Goal: Communication & Community: Answer question/provide support

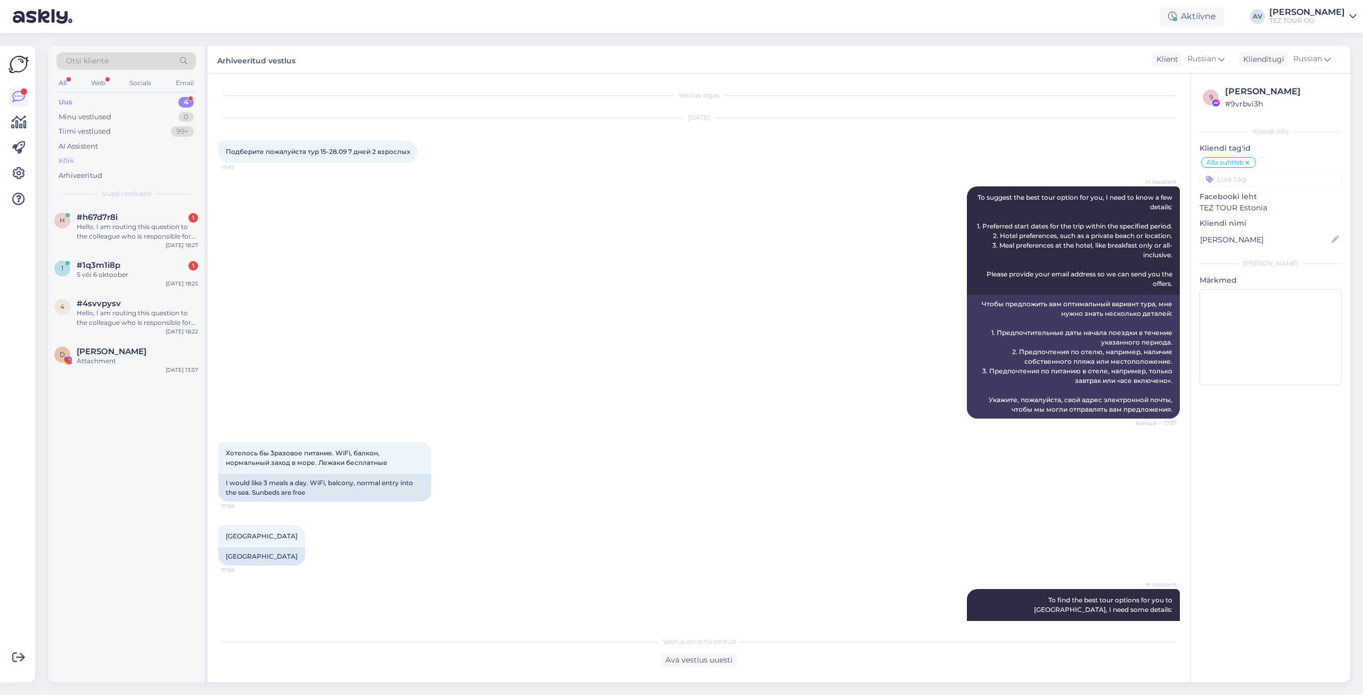
scroll to position [1542, 0]
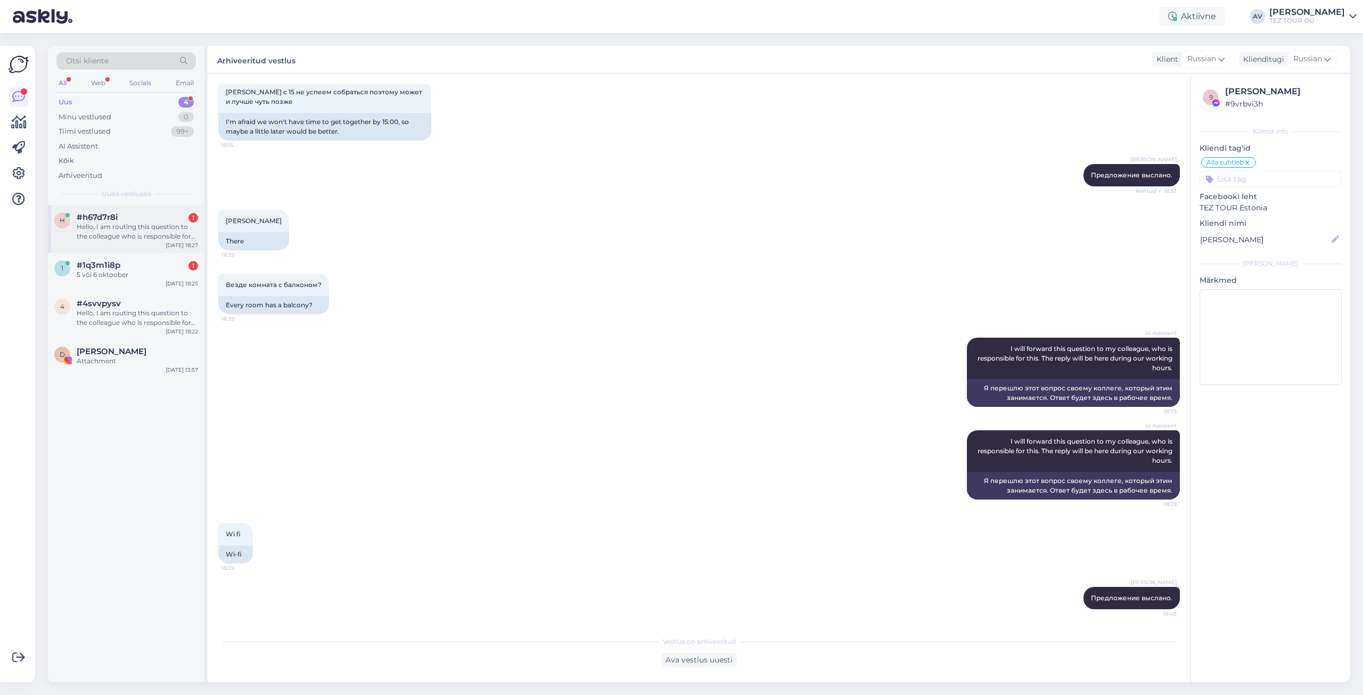
click at [139, 227] on div "Hello, I am routing this question to the colleague who is responsible for this …" at bounding box center [137, 231] width 121 height 19
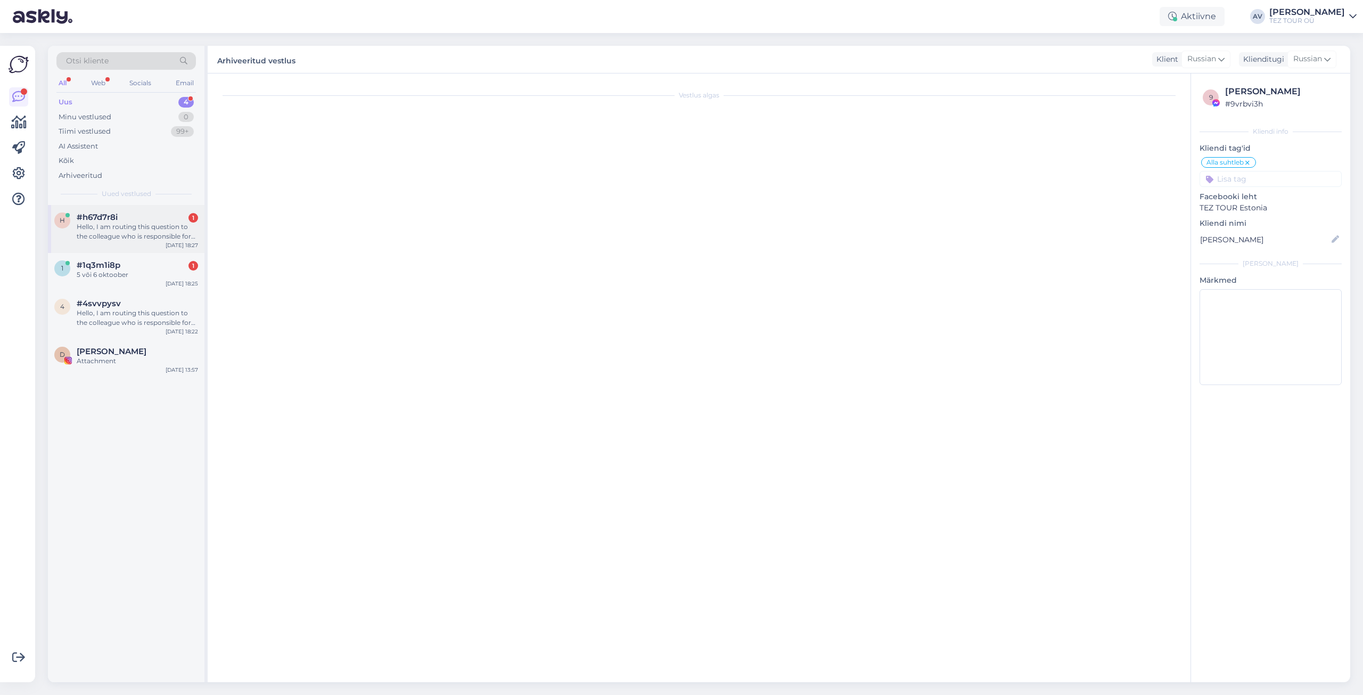
scroll to position [0, 0]
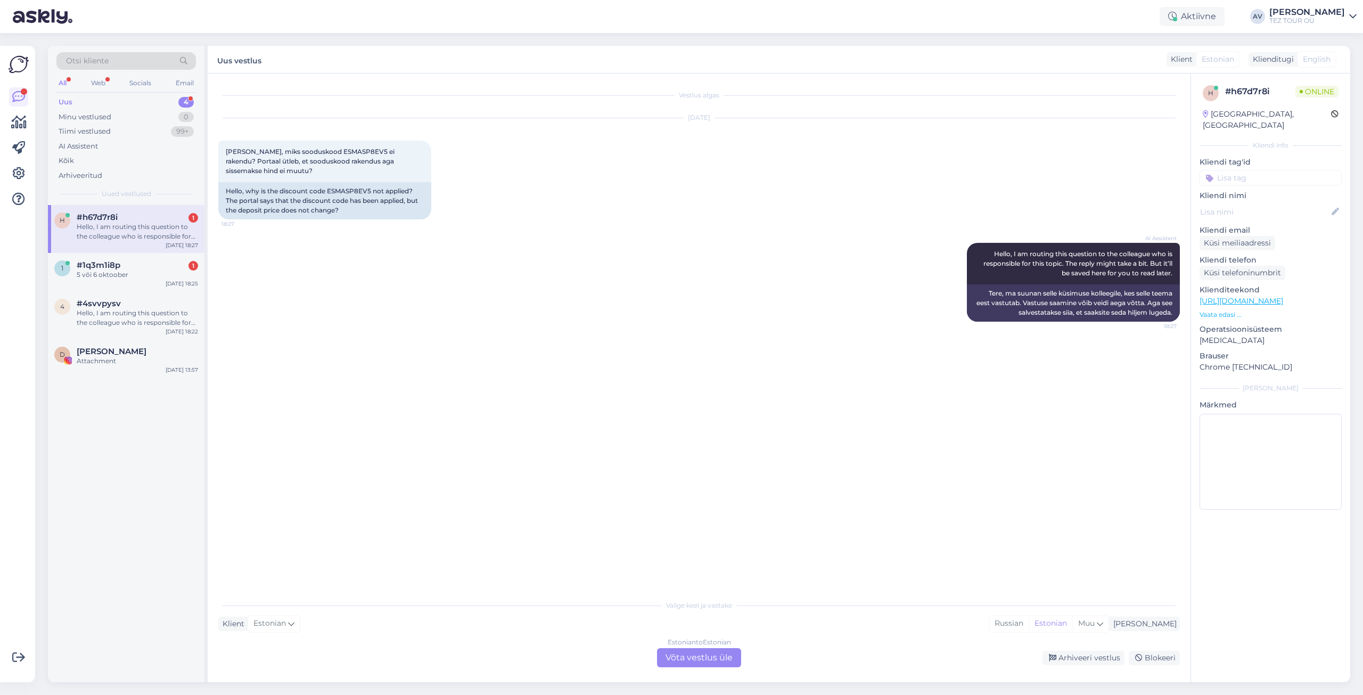
click at [682, 661] on div "Estonian to Estonian Võta vestlus üle" at bounding box center [699, 657] width 84 height 19
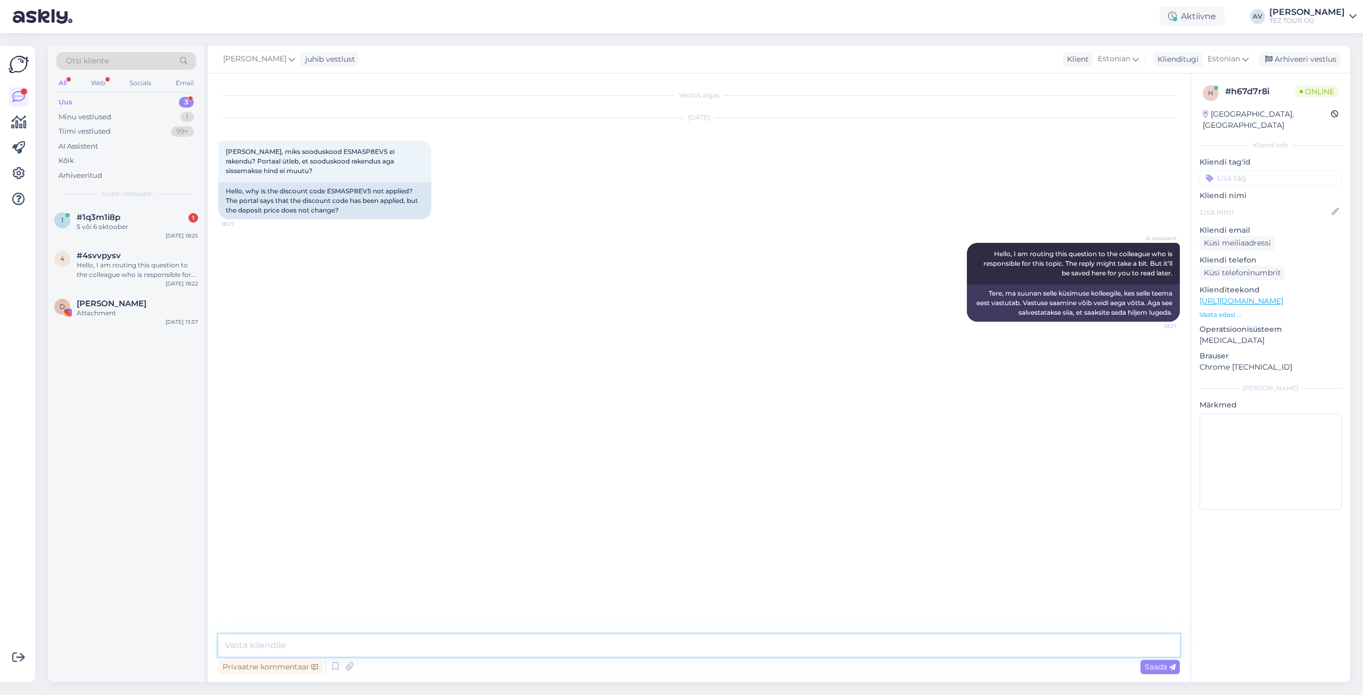
click at [414, 636] on textarea at bounding box center [699, 645] width 962 height 22
type textarea "Tere."
click at [125, 236] on div "1 #1q3m1i8p 1 5 või 6 oktoober [DATE] 18:25" at bounding box center [126, 224] width 157 height 38
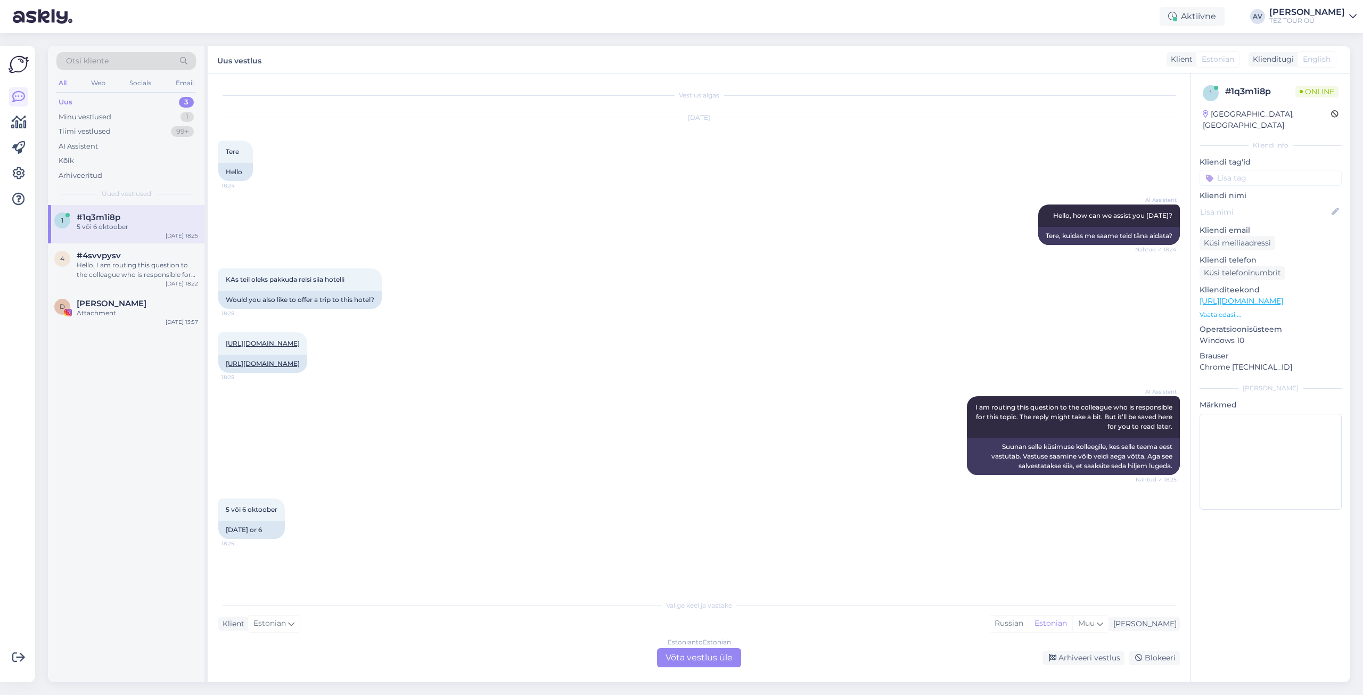
click at [691, 658] on div "Estonian to Estonian Võta vestlus üle" at bounding box center [699, 657] width 84 height 19
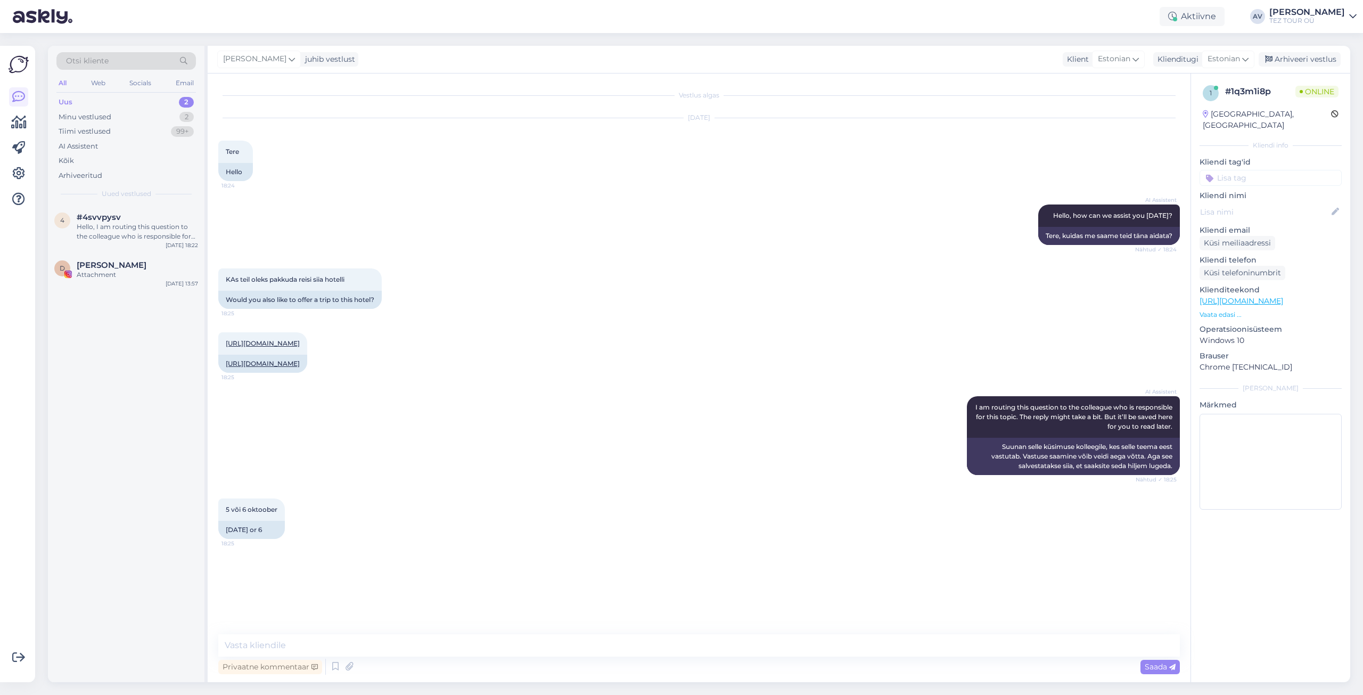
click at [1227, 170] on input at bounding box center [1271, 178] width 142 height 16
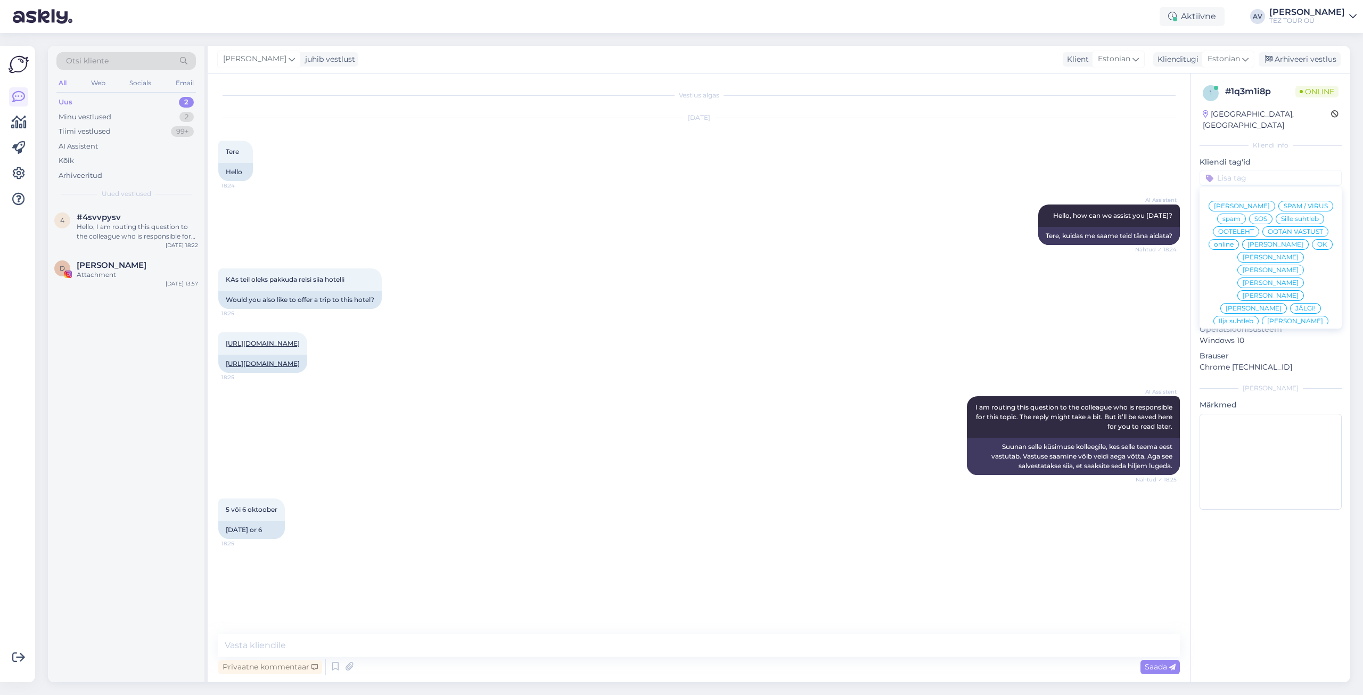
scroll to position [50, 0]
click at [1265, 319] on span "Alla suhtleb" at bounding box center [1270, 322] width 37 height 6
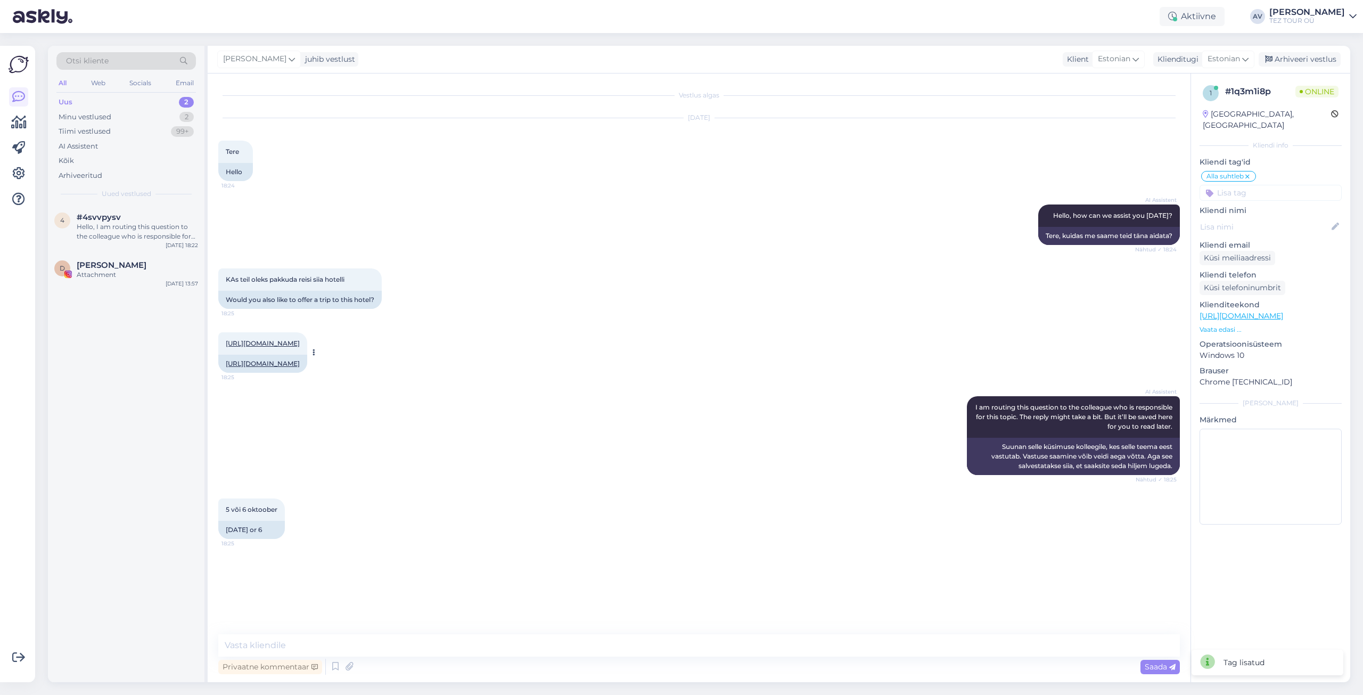
click at [260, 346] on link "[URL][DOMAIN_NAME]" at bounding box center [263, 343] width 74 height 8
click at [150, 233] on div "Hello, I am routing this question to the colleague who is responsible for this …" at bounding box center [137, 231] width 121 height 19
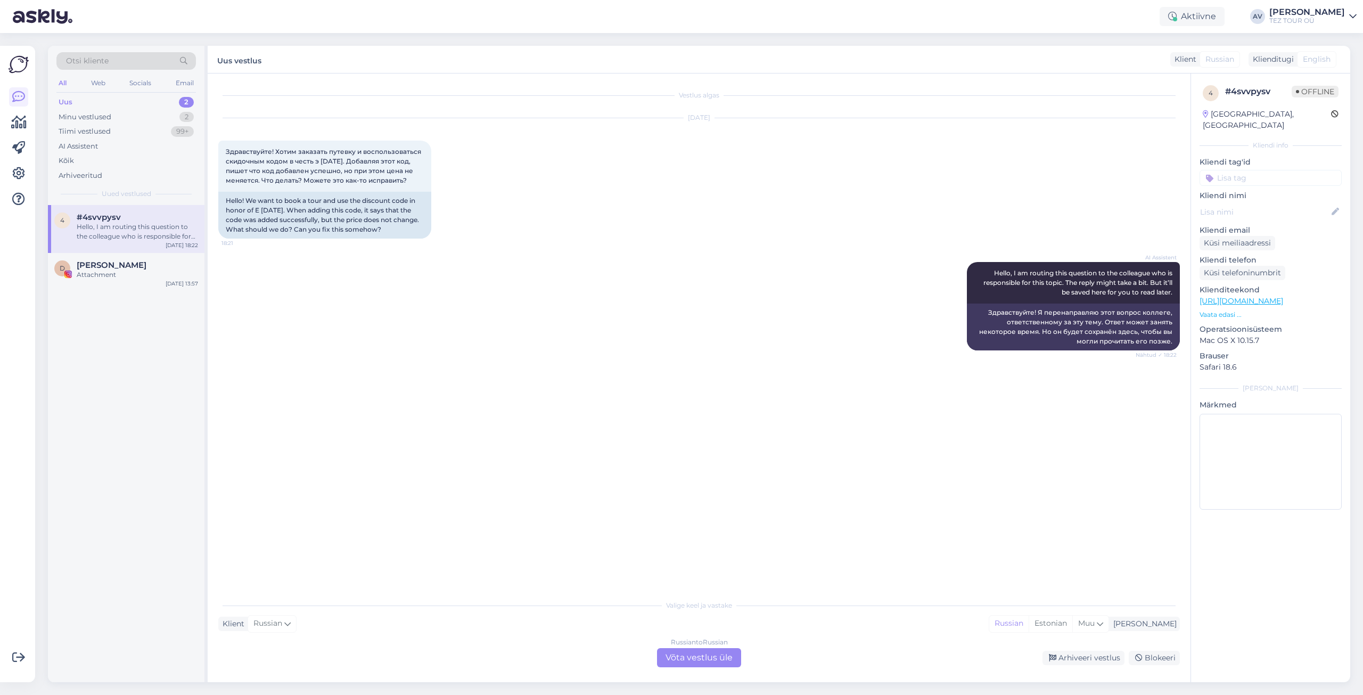
click at [689, 665] on div "Russian to Russian Võta vestlus üle" at bounding box center [699, 657] width 84 height 19
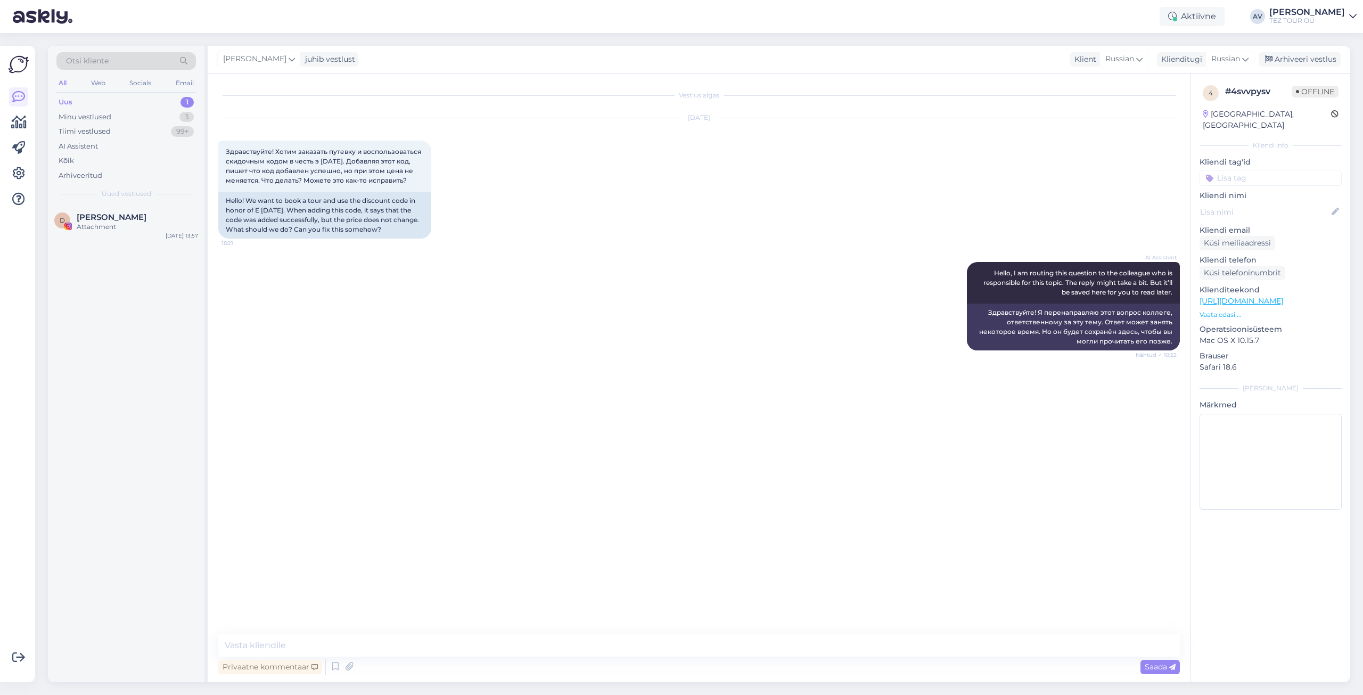
click at [1258, 170] on input at bounding box center [1271, 178] width 142 height 16
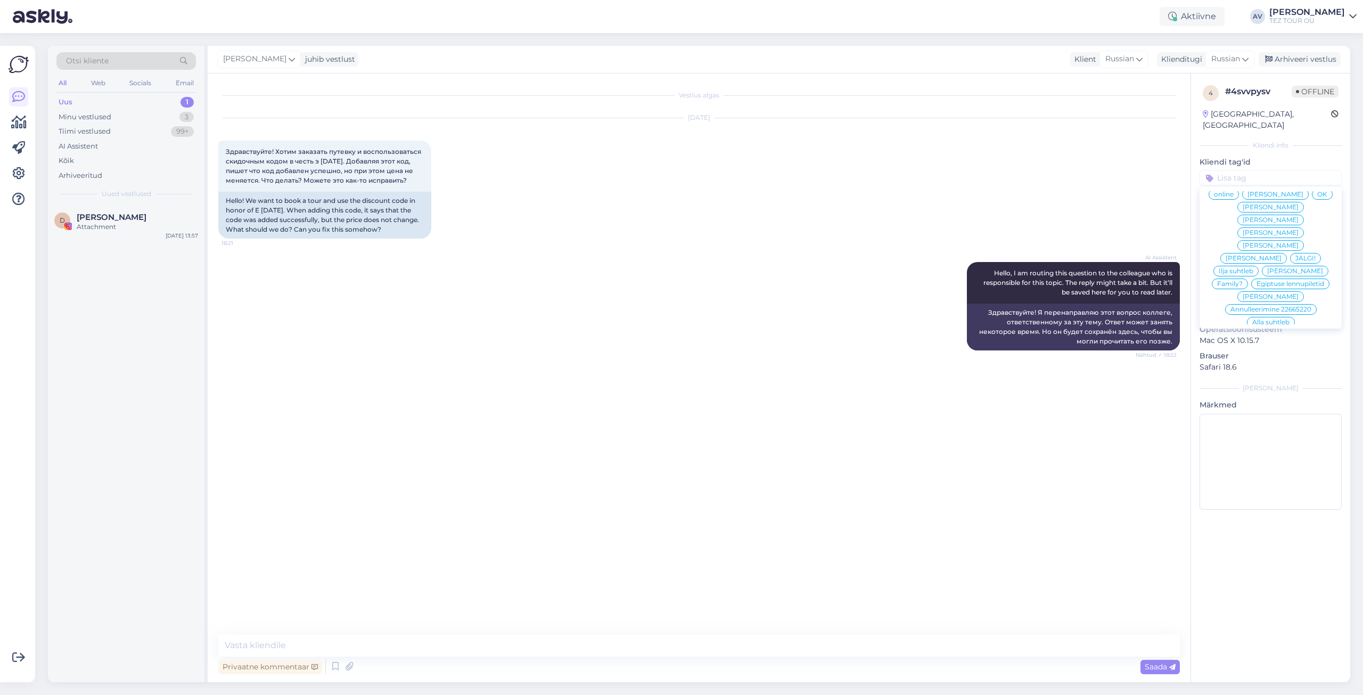
click at [1258, 319] on span "Alla suhtleb" at bounding box center [1270, 322] width 37 height 6
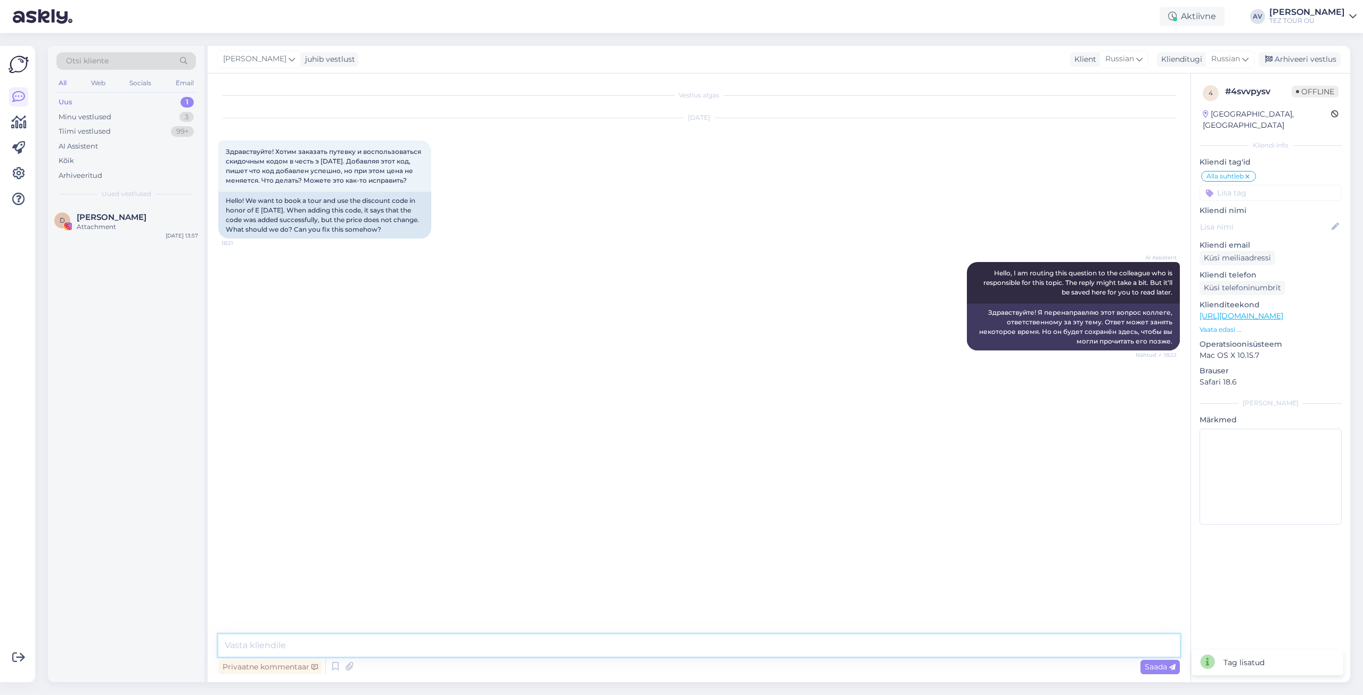
click at [849, 642] on textarea at bounding box center [699, 645] width 962 height 22
click at [365, 644] on textarea "Добрый день. Завершите брон рвоание и затем цена будет ппересчитана." at bounding box center [699, 645] width 962 height 22
click at [506, 645] on textarea "Добрый день. Завершите бронирвоание и затем цена будет ппересчитана." at bounding box center [699, 645] width 962 height 22
type textarea "Добрый день. Завершите бронирвоание и затем цена будет пересчитана."
click at [1173, 669] on icon at bounding box center [1172, 667] width 6 height 6
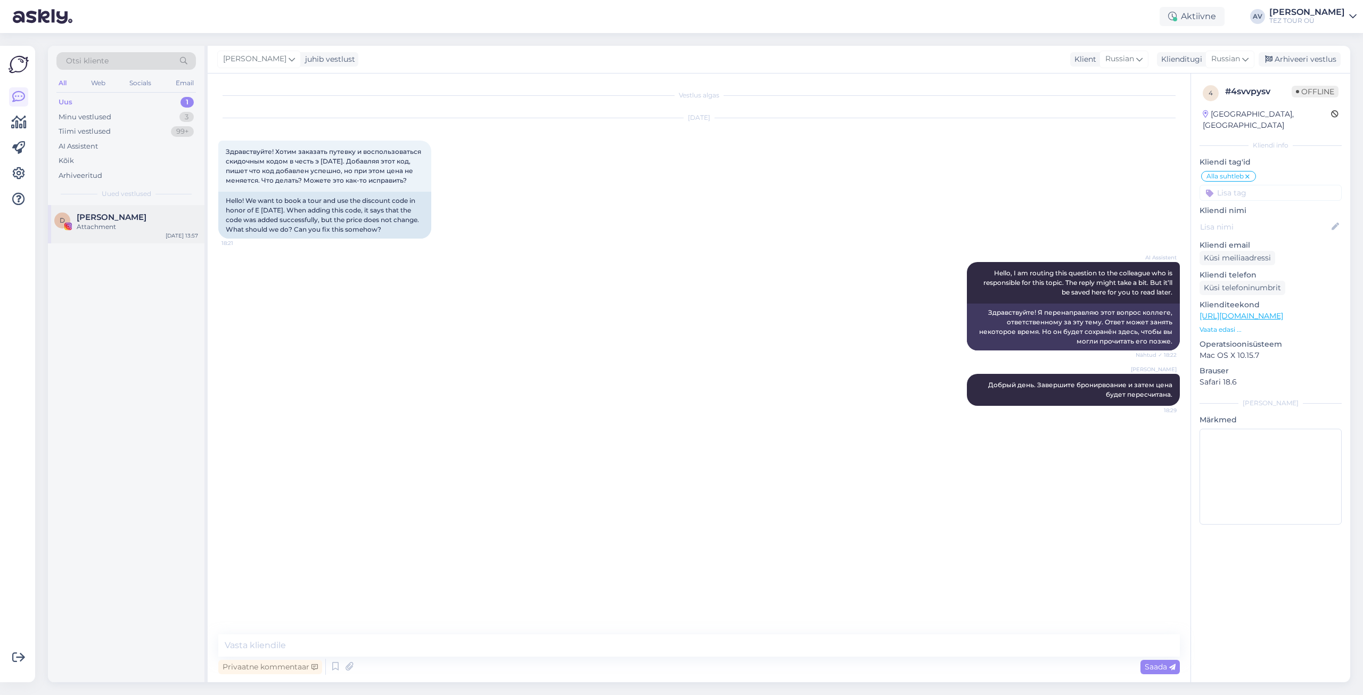
click at [80, 223] on div "Attachment" at bounding box center [137, 227] width 121 height 10
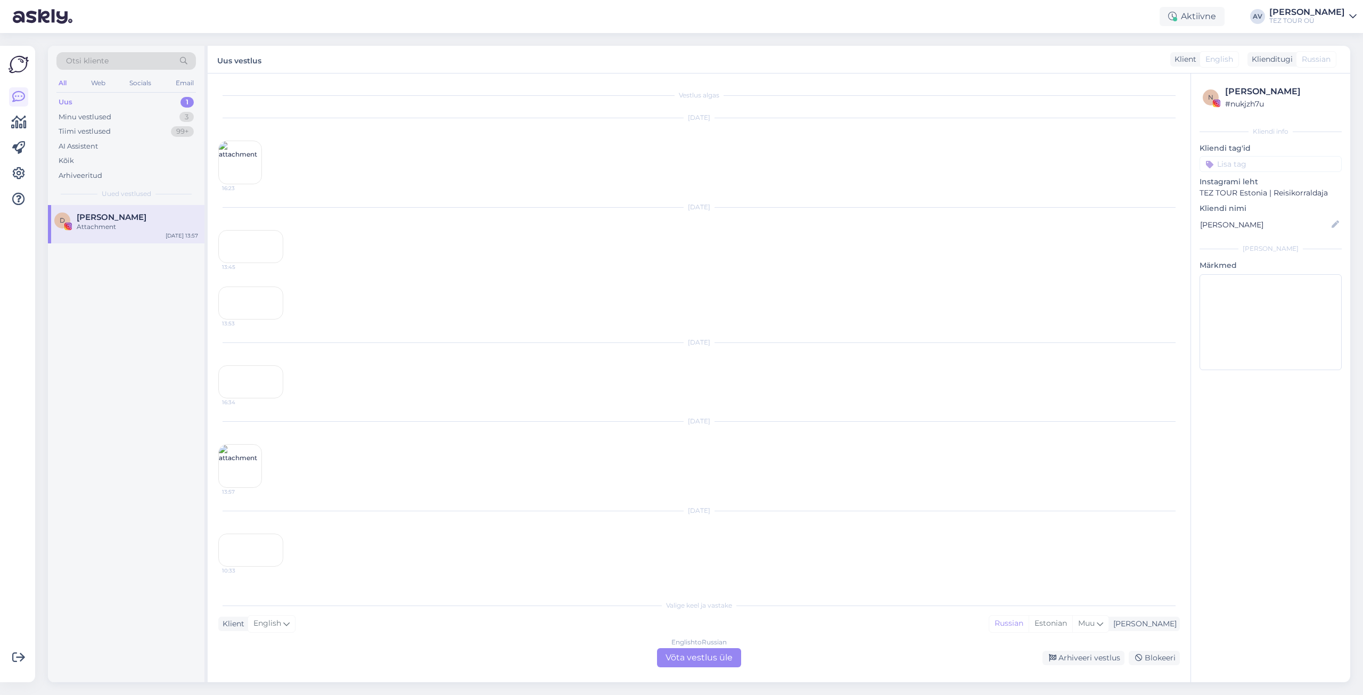
scroll to position [0, 0]
click at [710, 653] on div "English to Russian Võta vestlus üle" at bounding box center [699, 657] width 84 height 19
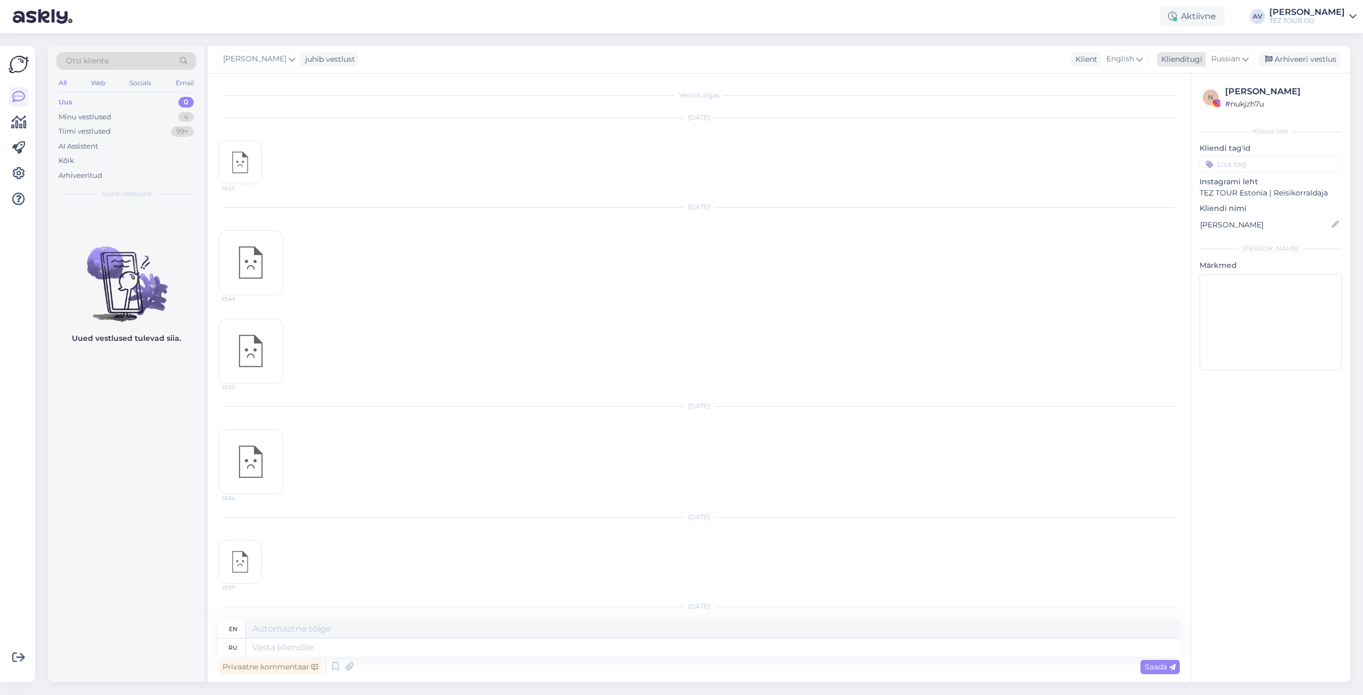
click at [1286, 56] on div "Arhiveeri vestlus" at bounding box center [1300, 59] width 82 height 14
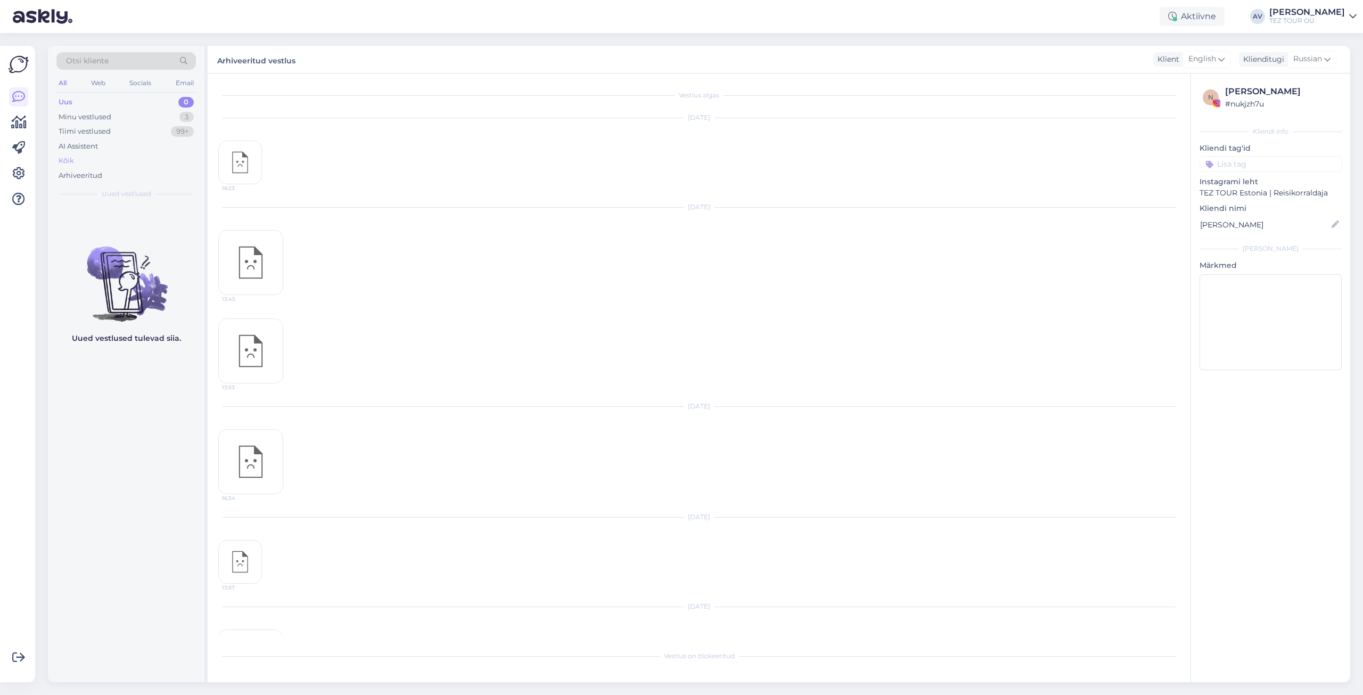
click at [78, 163] on div "Kõik" at bounding box center [125, 160] width 139 height 15
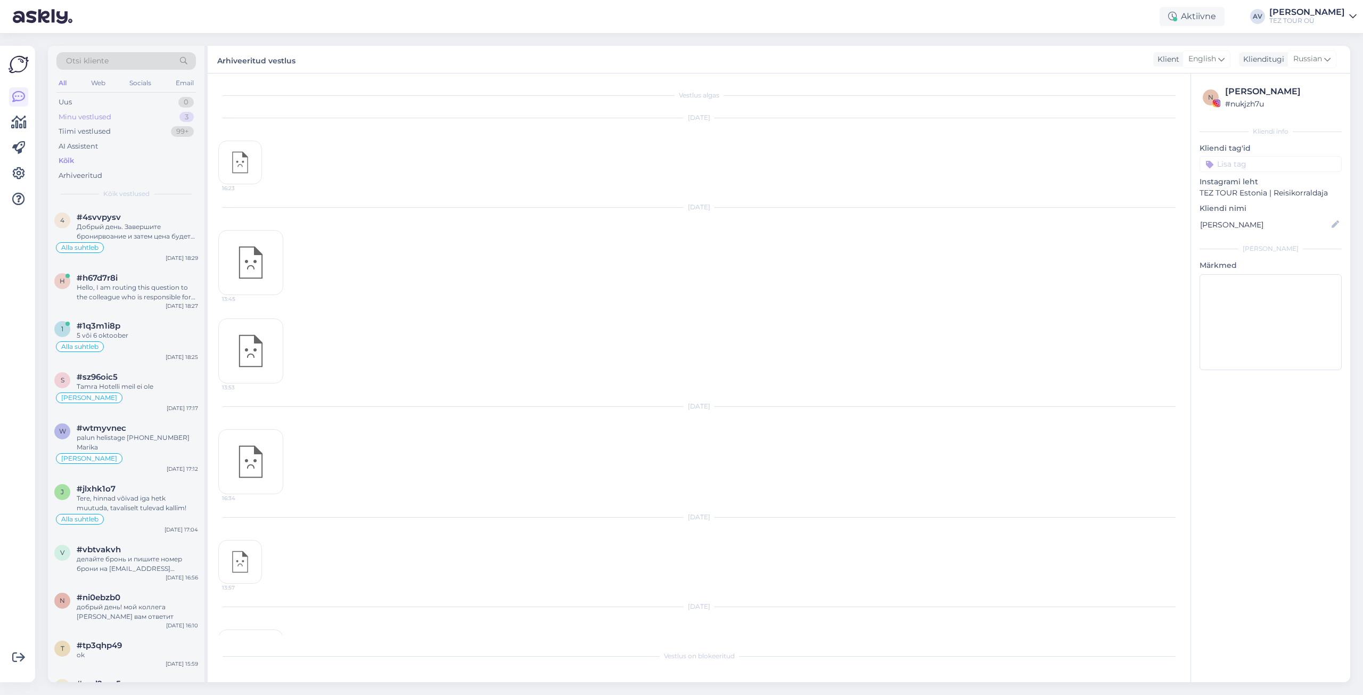
click at [89, 119] on div "Minu vestlused" at bounding box center [85, 117] width 53 height 11
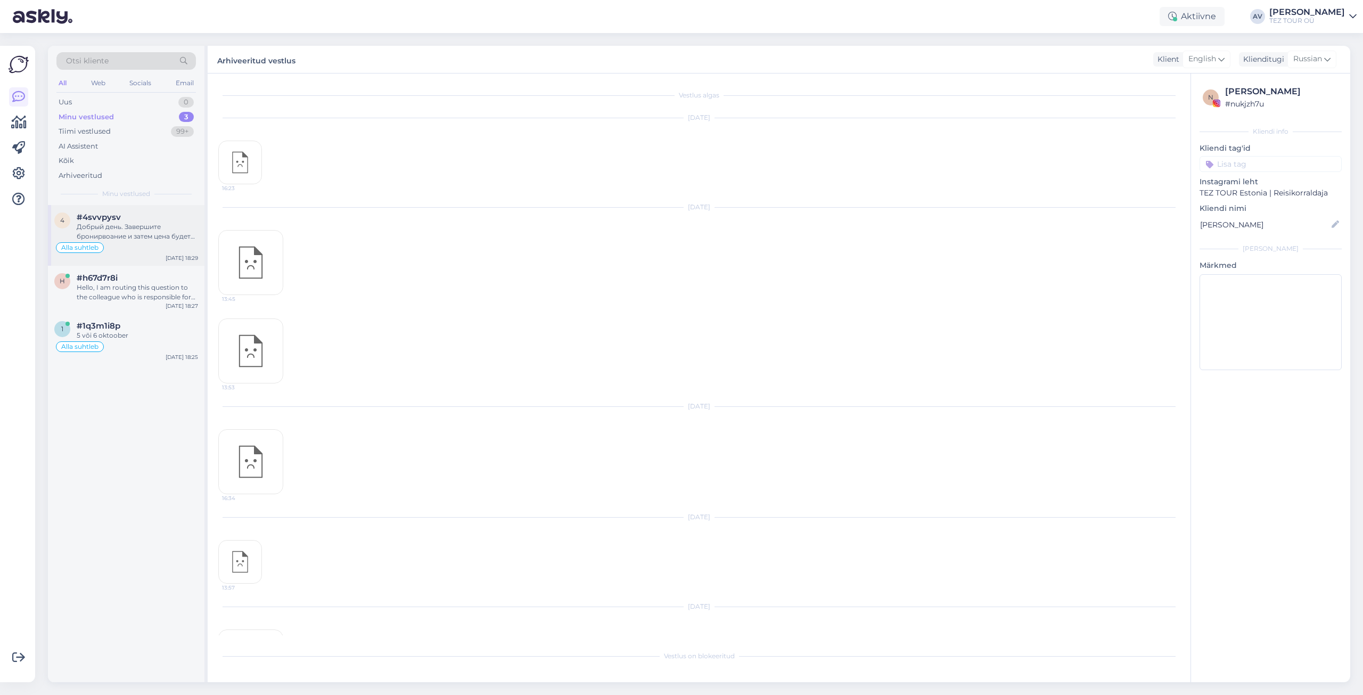
click at [109, 224] on div "Добрый день. Завершите бронирвоание и затем цена будет пересчитана." at bounding box center [137, 231] width 121 height 19
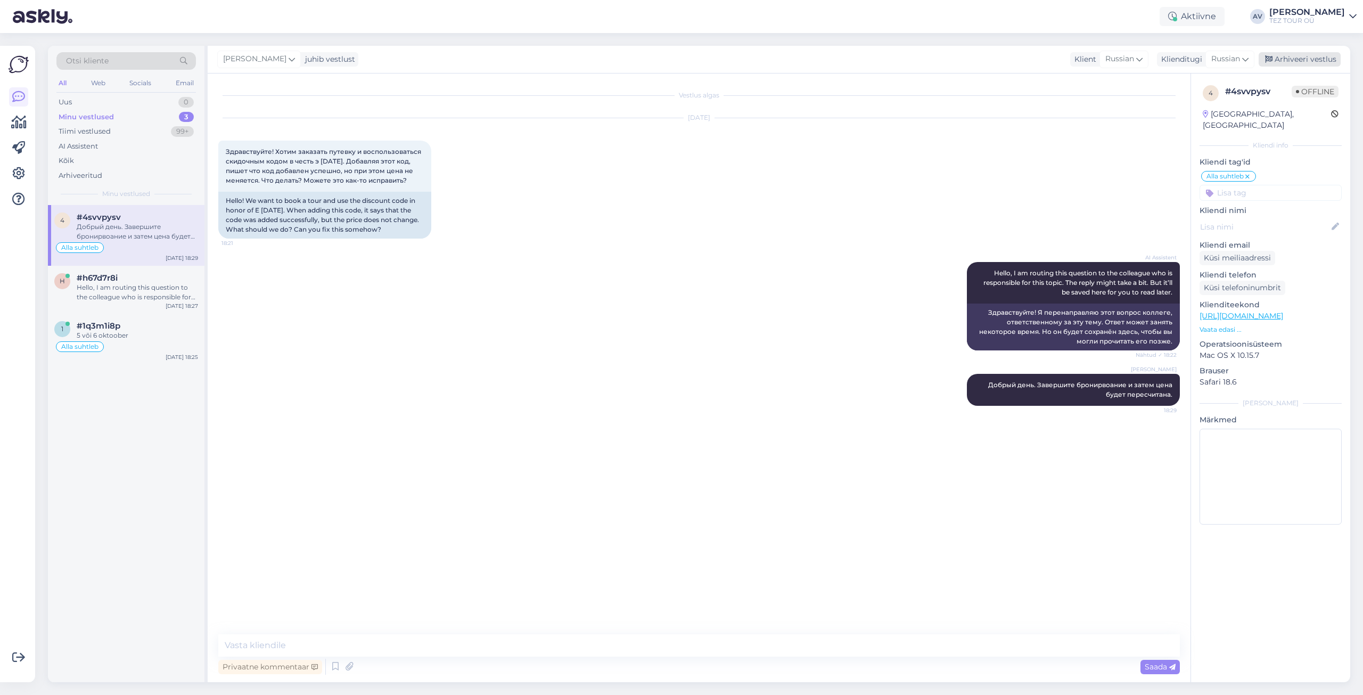
click at [1290, 56] on div "Arhiveeri vestlus" at bounding box center [1300, 59] width 82 height 14
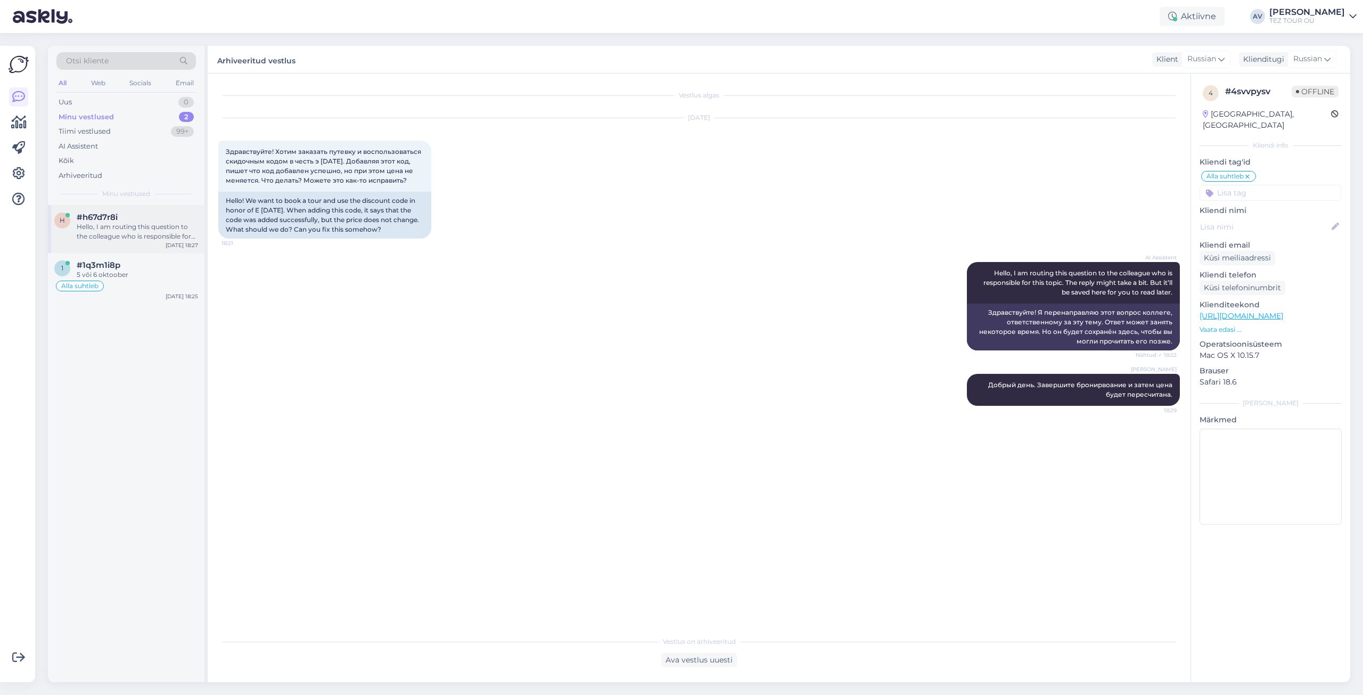
click at [135, 225] on div "Hello, I am routing this question to the colleague who is responsible for this …" at bounding box center [137, 231] width 121 height 19
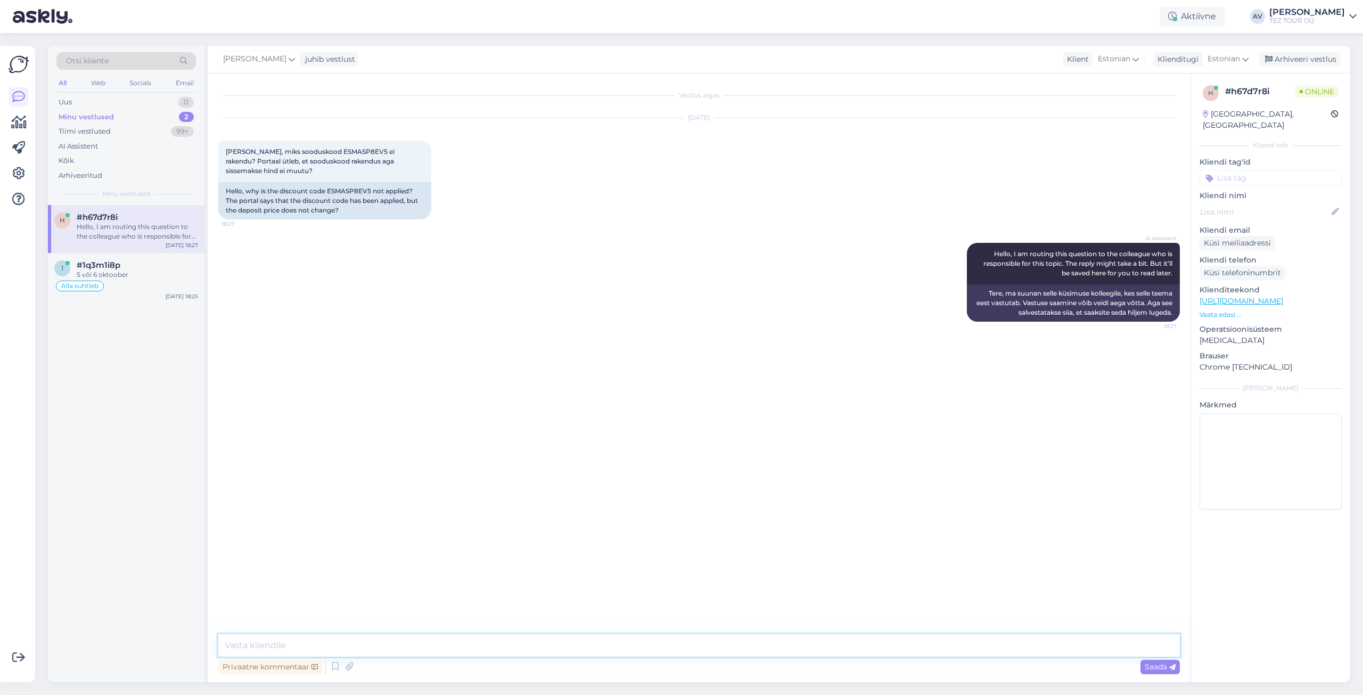
click at [406, 646] on textarea at bounding box center [699, 645] width 962 height 22
click at [535, 641] on textarea at bounding box center [699, 645] width 962 height 22
paste textarea "Palume vormistada broneering lõpuni ja siis süsteem arvestab ümber."
type textarea "Palume vormistada broneering lõpuni ja siis süsteem arvestab ümber."
click at [1235, 170] on input at bounding box center [1271, 178] width 142 height 16
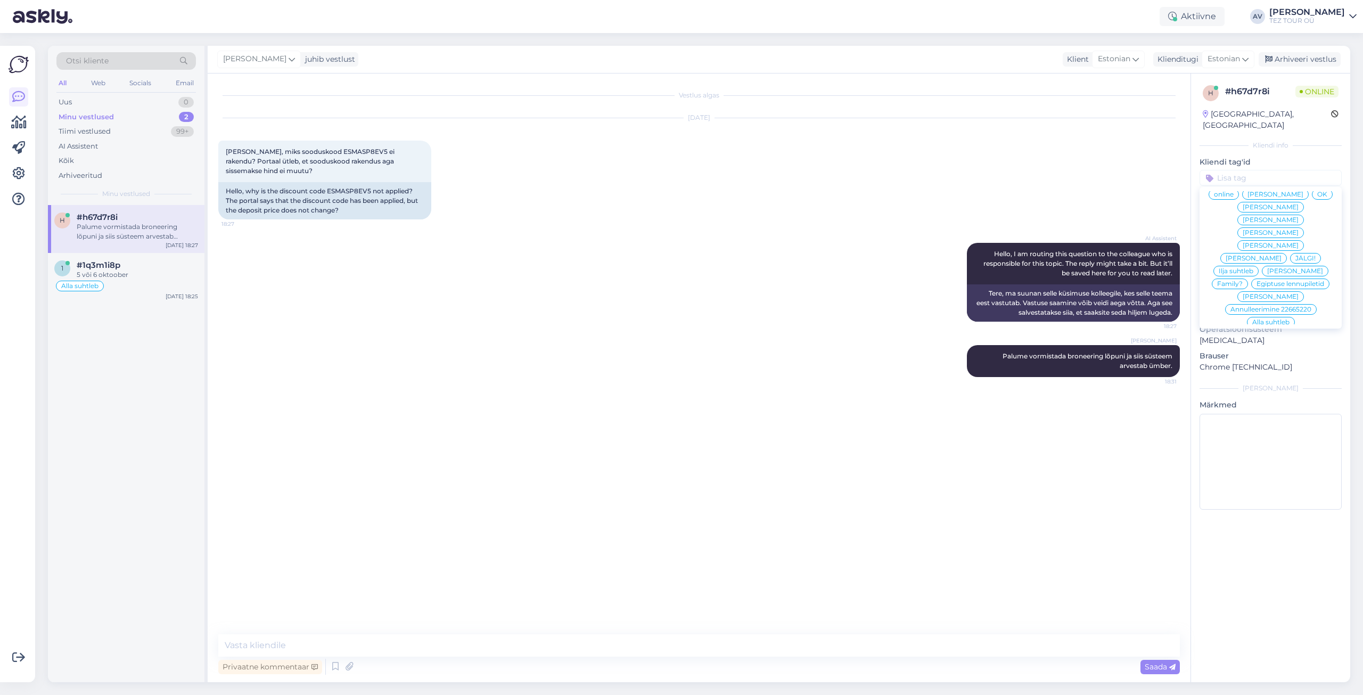
click at [1259, 319] on span "Alla suhtleb" at bounding box center [1270, 322] width 37 height 6
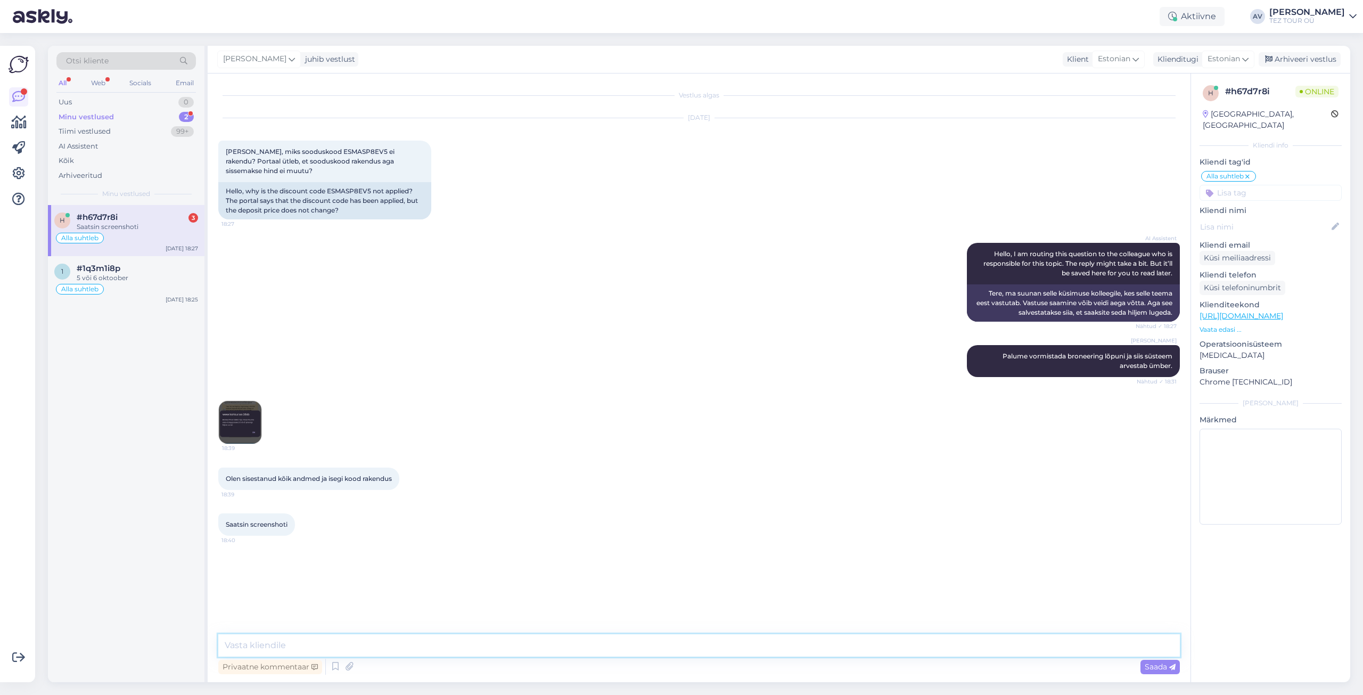
click at [358, 641] on textarea at bounding box center [699, 645] width 962 height 22
paste textarea "saatke palun meilele [EMAIL_ADDRESS][DOMAIN_NAME] koodi ja broneeringu numer, s…"
type textarea "saatke palun meilele [EMAIL_ADDRESS][DOMAIN_NAME] koodi ja broneeringu numer, s…"
click at [1156, 665] on span "Saada" at bounding box center [1160, 667] width 31 height 10
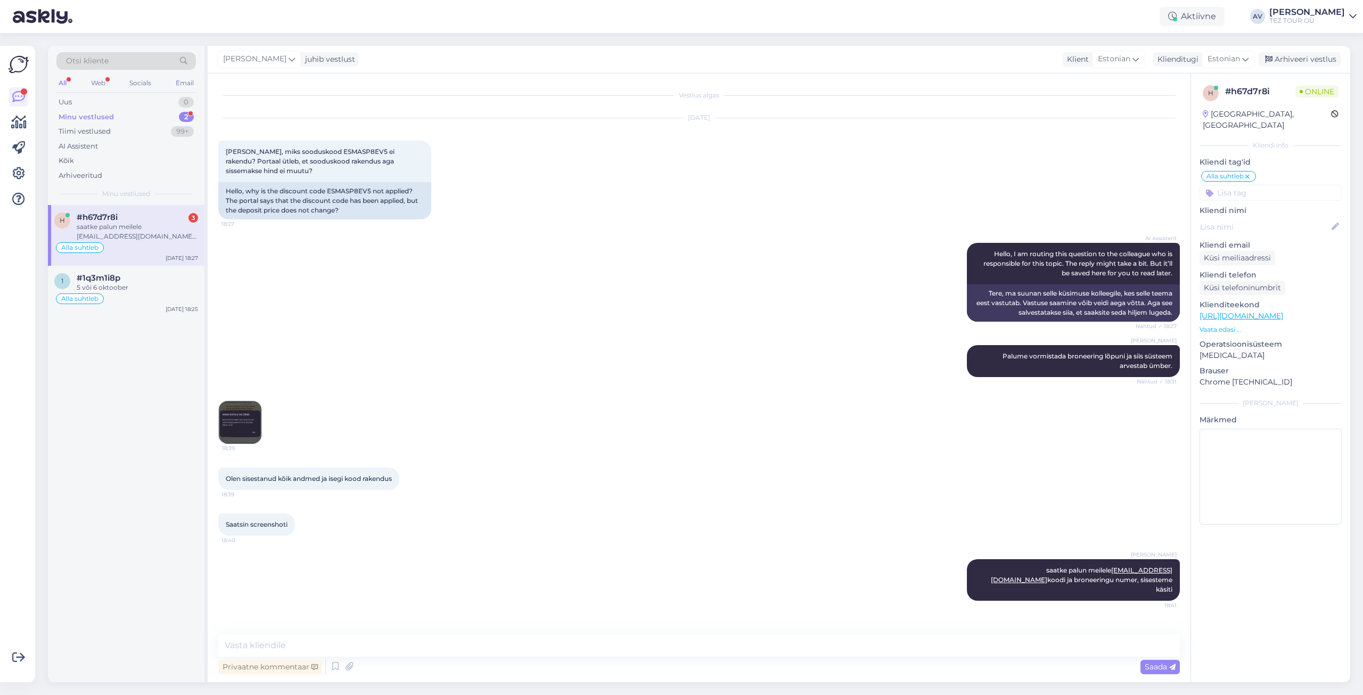
drag, startPoint x: 144, startPoint y: 235, endPoint x: 142, endPoint y: 258, distance: 23.0
click at [144, 234] on div "saatke palun meilele [EMAIL_ADDRESS][DOMAIN_NAME] koodi ja broneeringu numer, s…" at bounding box center [137, 231] width 121 height 19
click at [140, 274] on div "#1q3m1i8p" at bounding box center [137, 278] width 121 height 10
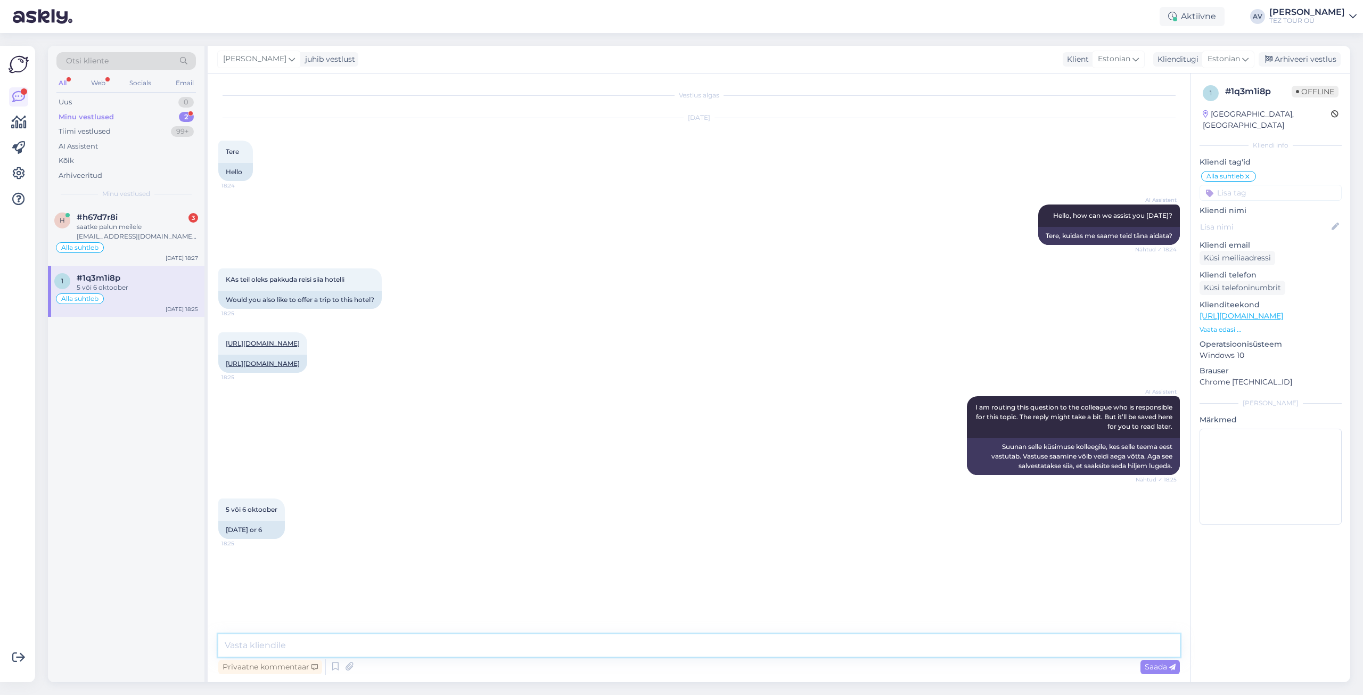
click at [306, 636] on textarea at bounding box center [699, 645] width 962 height 22
paste textarea "saatke palun meilele [EMAIL_ADDRESS][DOMAIN_NAME] koodi ja broneeringu numer, s…"
type textarea "saatke palun meilele [EMAIL_ADDRESS][DOMAIN_NAME] koodi ja broneeringu numer, s…"
drag, startPoint x: 587, startPoint y: 637, endPoint x: 0, endPoint y: 625, distance: 586.9
click at [0, 625] on div "Võimalused Veendu, et Askly loob sulle väärtust. Sulge Ühenda FB ja IG sõnumid …" at bounding box center [681, 364] width 1363 height 662
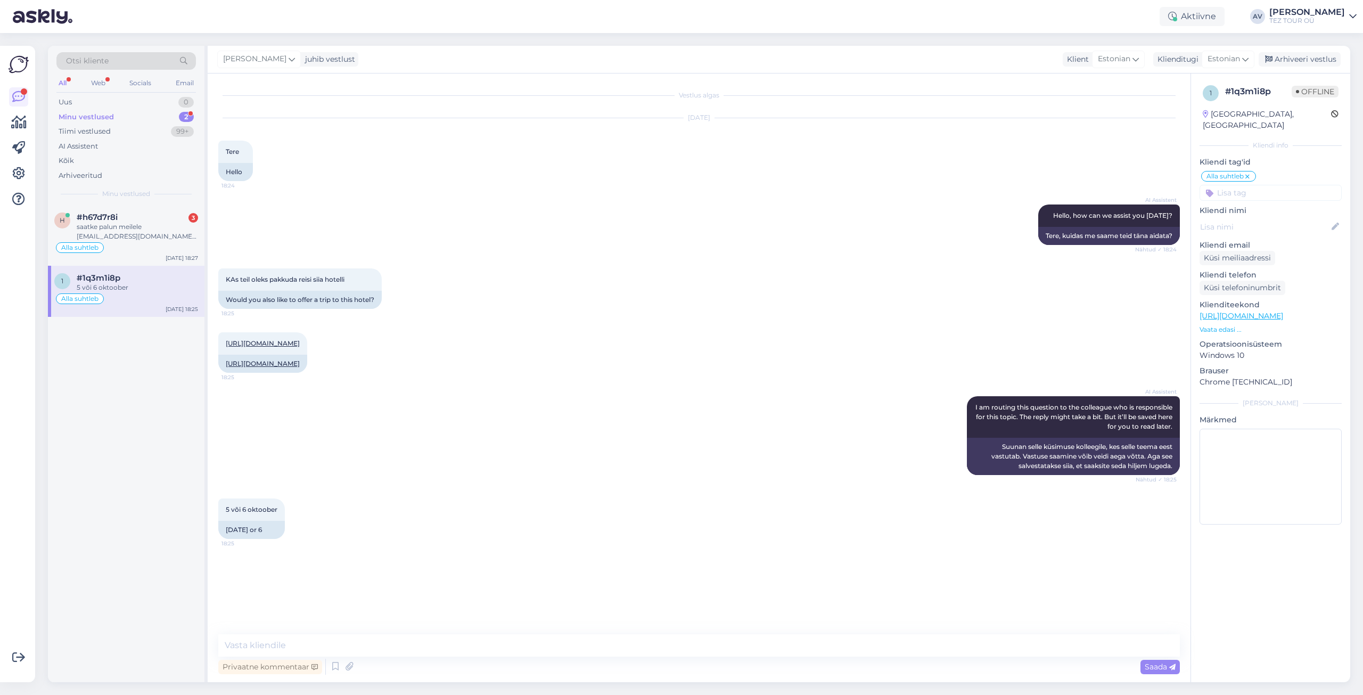
click at [1248, 173] on icon at bounding box center [1247, 177] width 6 height 9
click at [1246, 172] on input at bounding box center [1271, 178] width 142 height 16
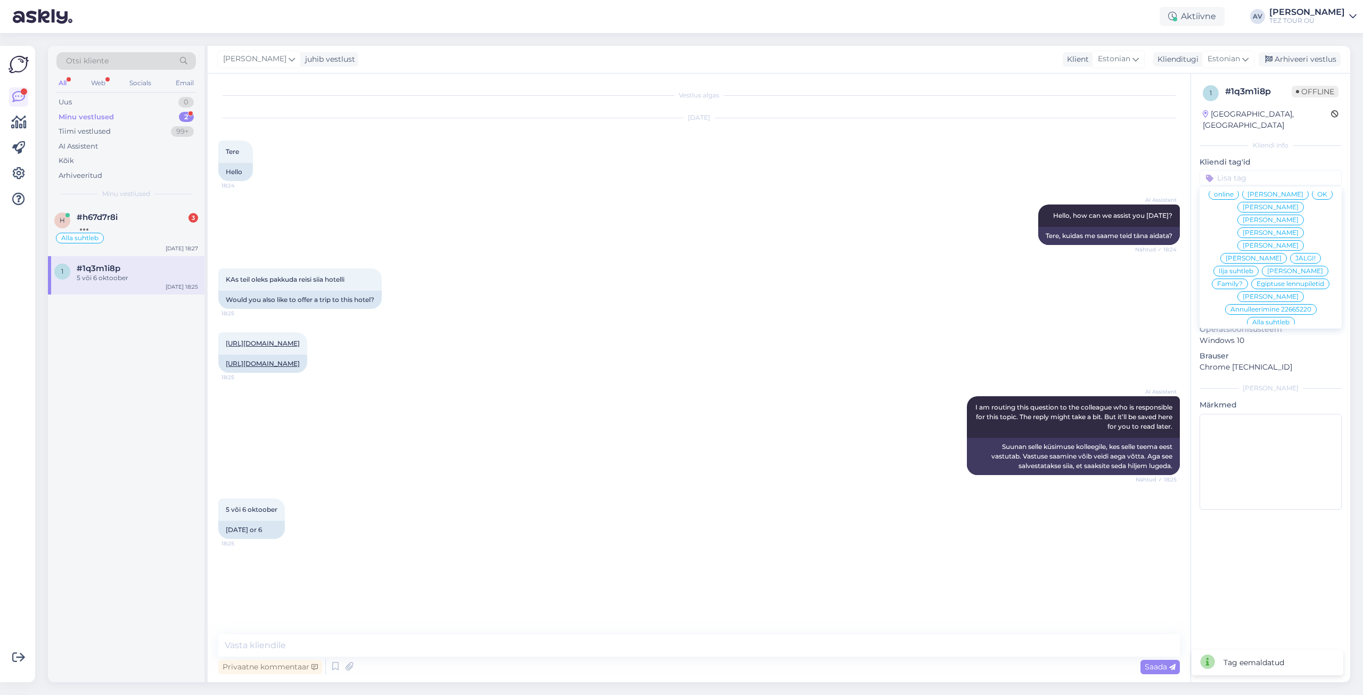
click at [1294, 217] on span "[PERSON_NAME]" at bounding box center [1271, 220] width 56 height 6
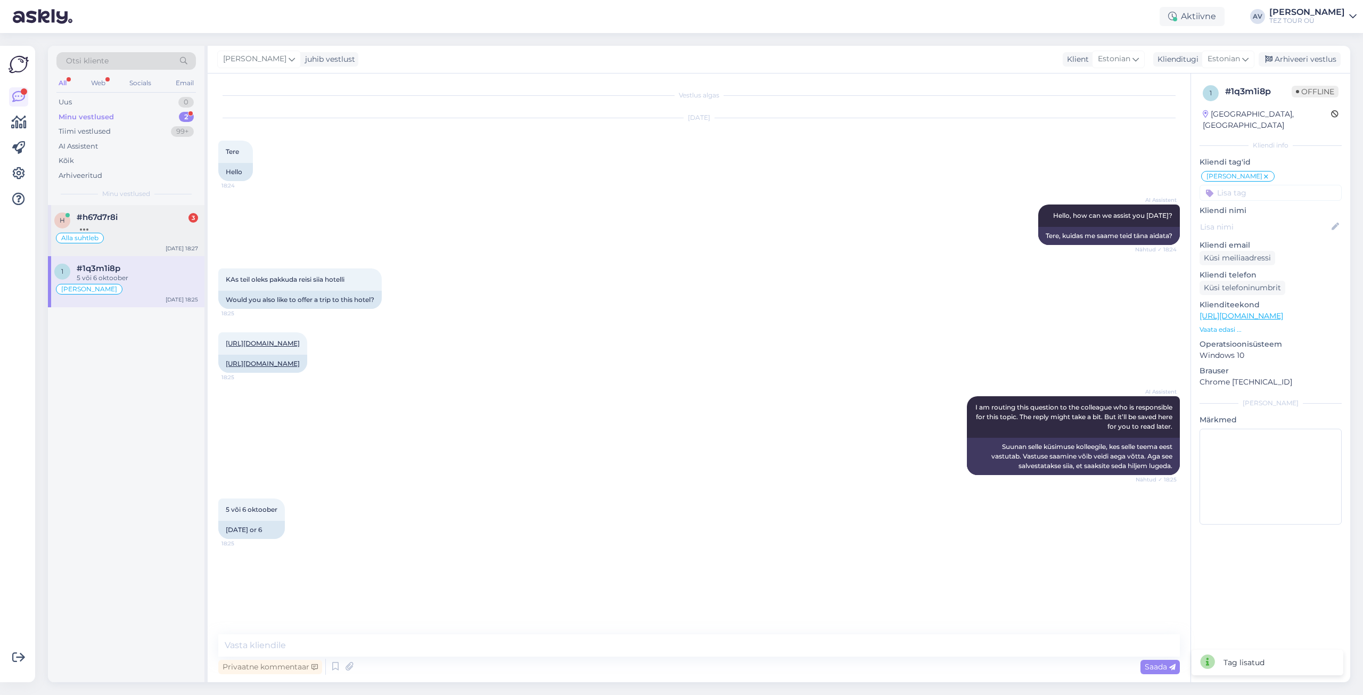
click at [122, 229] on div at bounding box center [137, 227] width 121 height 10
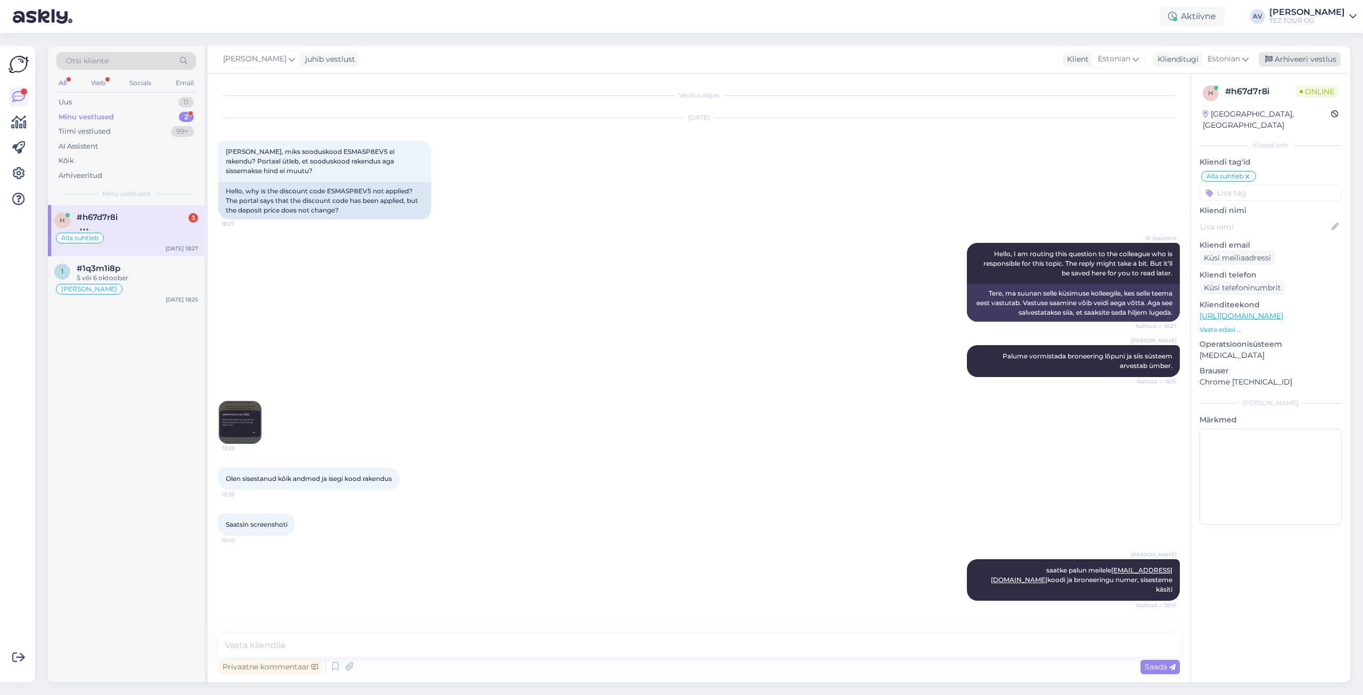
click at [1299, 61] on div "Arhiveeri vestlus" at bounding box center [1300, 59] width 82 height 14
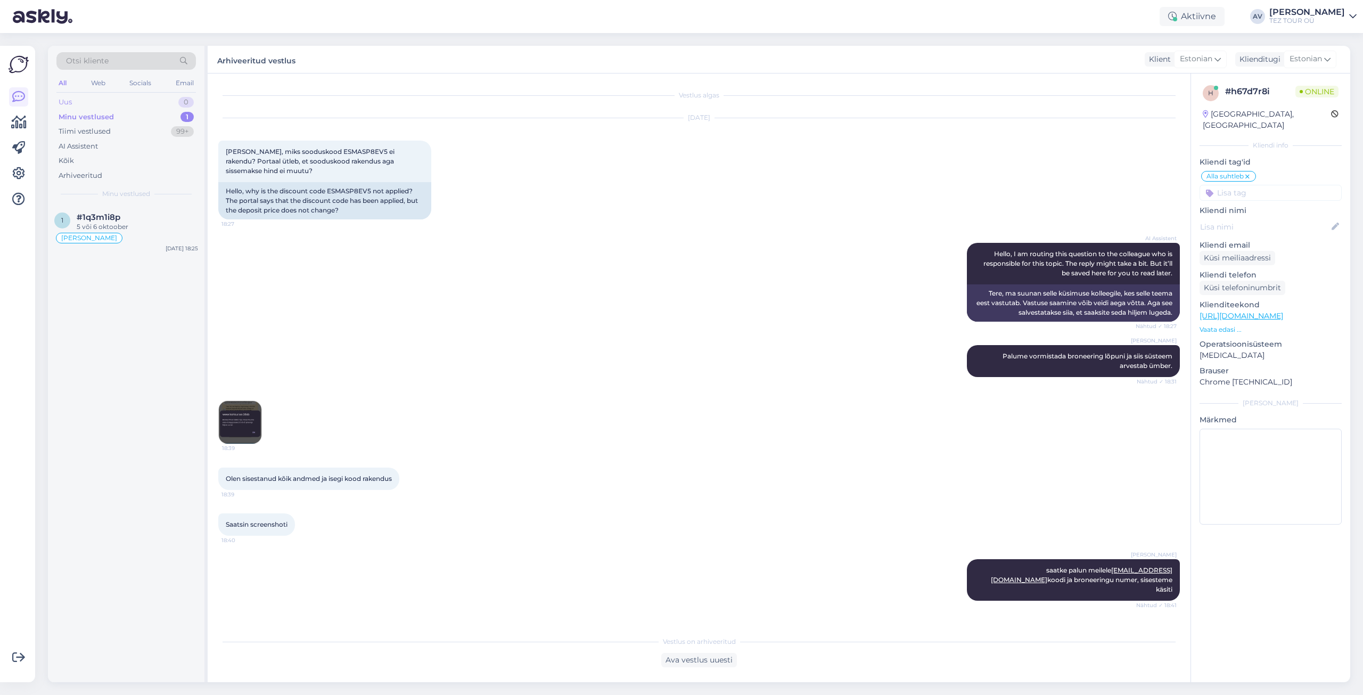
click at [70, 105] on div "Uus" at bounding box center [65, 102] width 13 height 11
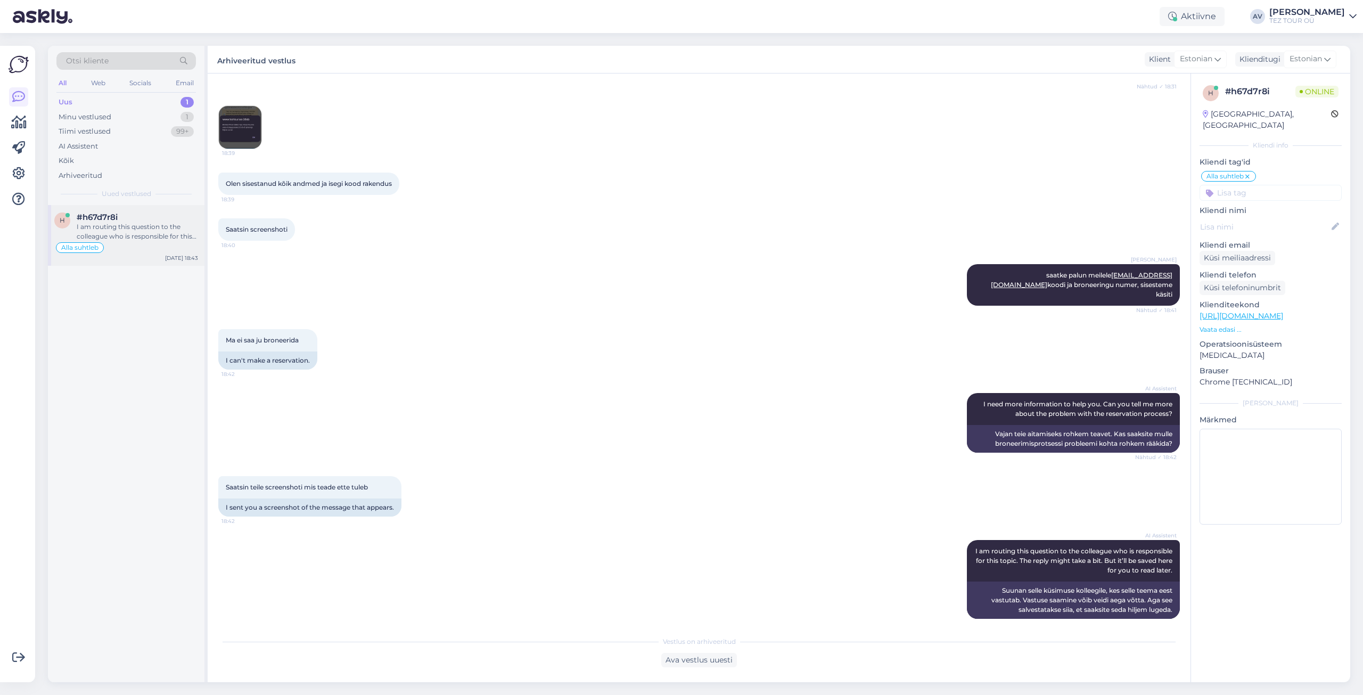
click at [124, 231] on div "I am routing this question to the colleague who is responsible for this topic. …" at bounding box center [137, 231] width 121 height 19
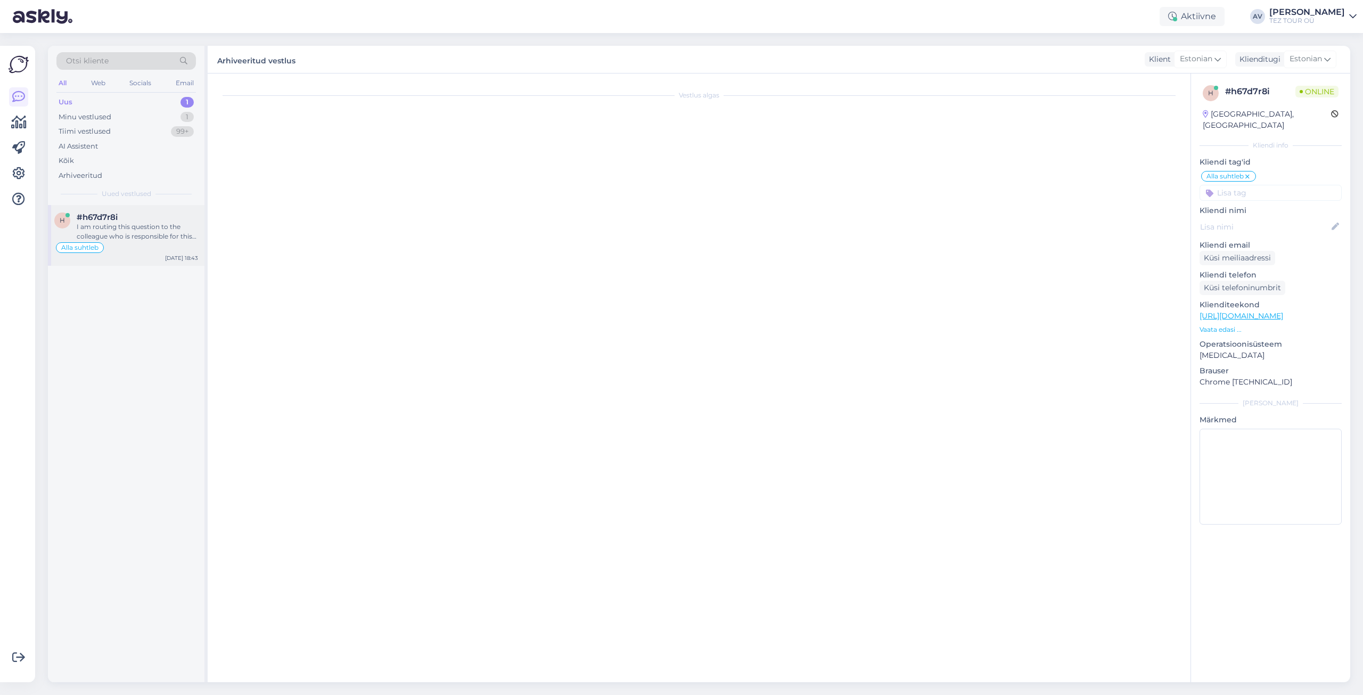
scroll to position [331, 0]
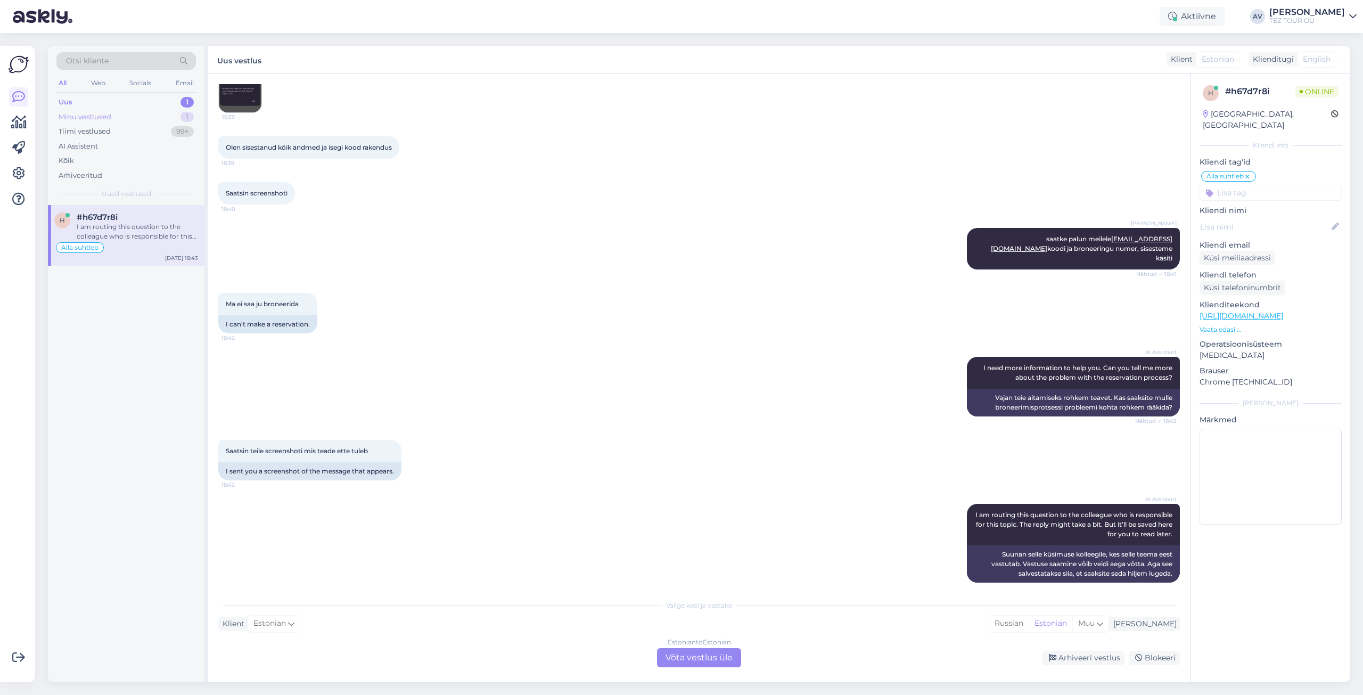
click at [74, 115] on div "Minu vestlused" at bounding box center [85, 117] width 53 height 11
click at [109, 221] on span "#1q3m1i8p" at bounding box center [99, 217] width 44 height 10
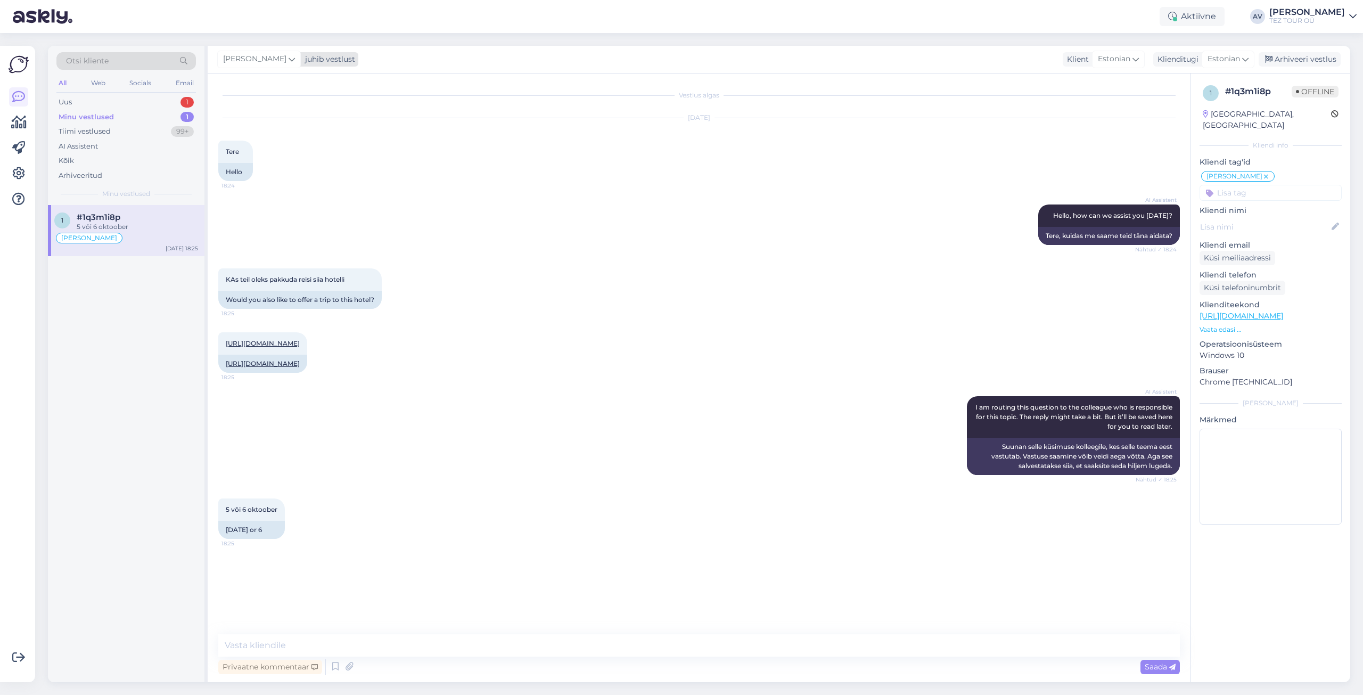
click at [289, 55] on icon at bounding box center [292, 59] width 6 height 12
click at [268, 137] on div "[PERSON_NAME]" at bounding box center [288, 133] width 92 height 13
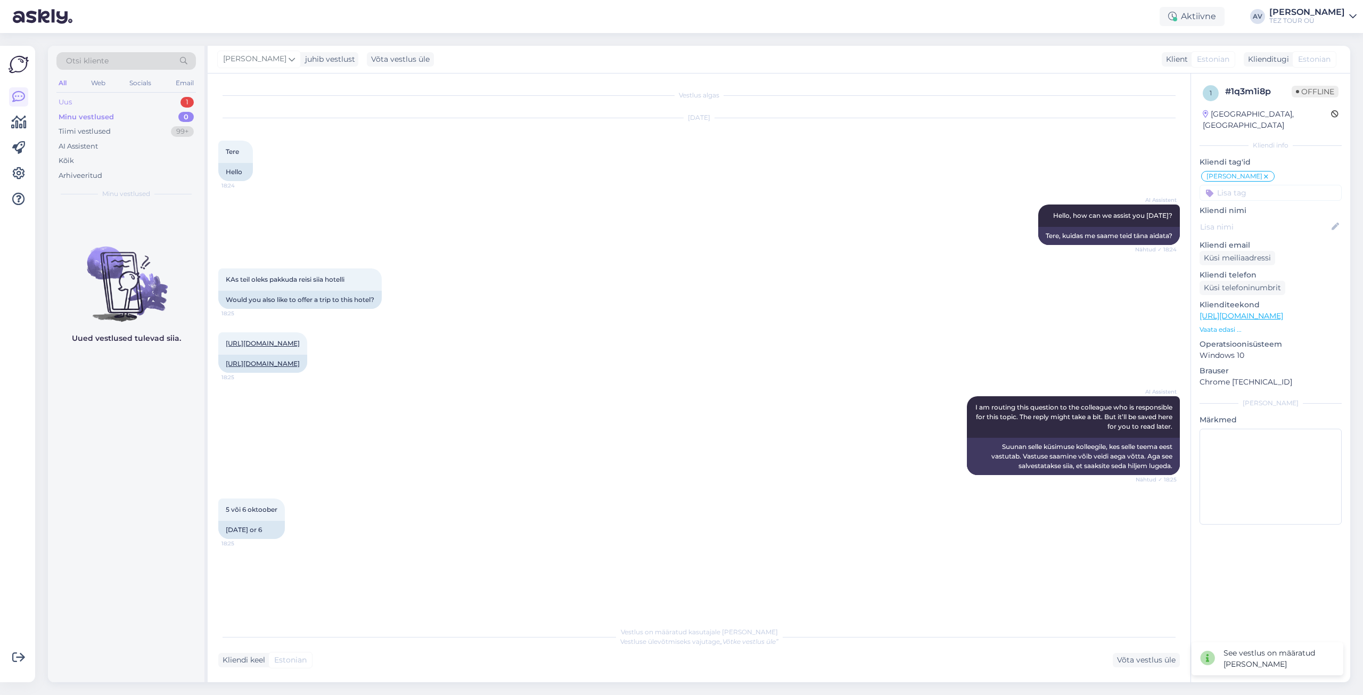
click at [106, 104] on div "Uus 1" at bounding box center [125, 102] width 139 height 15
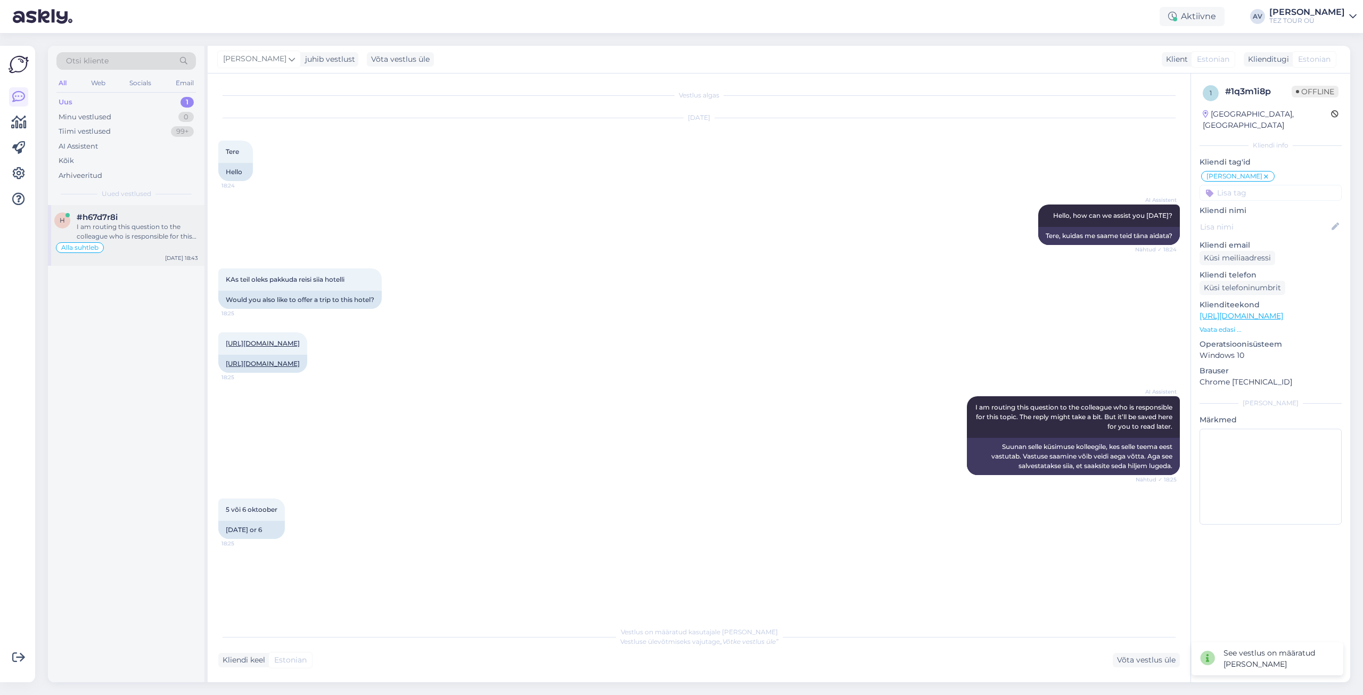
click at [134, 221] on div "#h67d7r8i" at bounding box center [137, 217] width 121 height 10
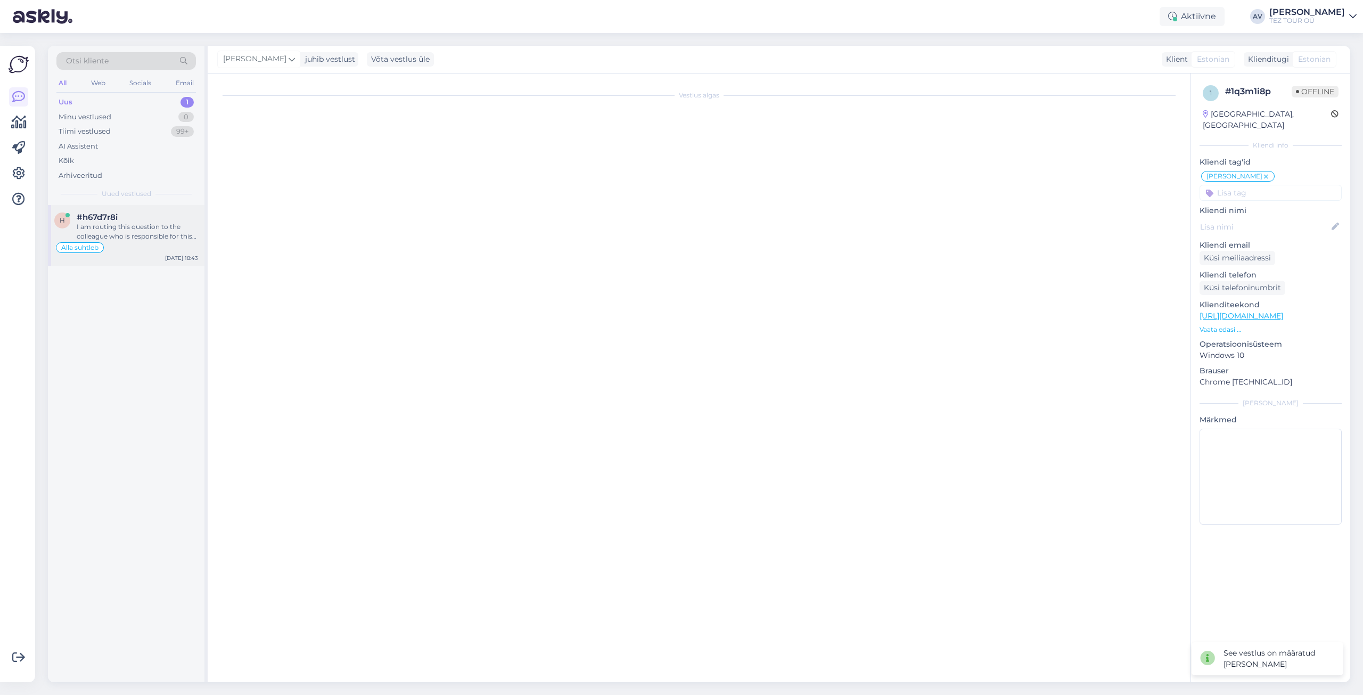
scroll to position [331, 0]
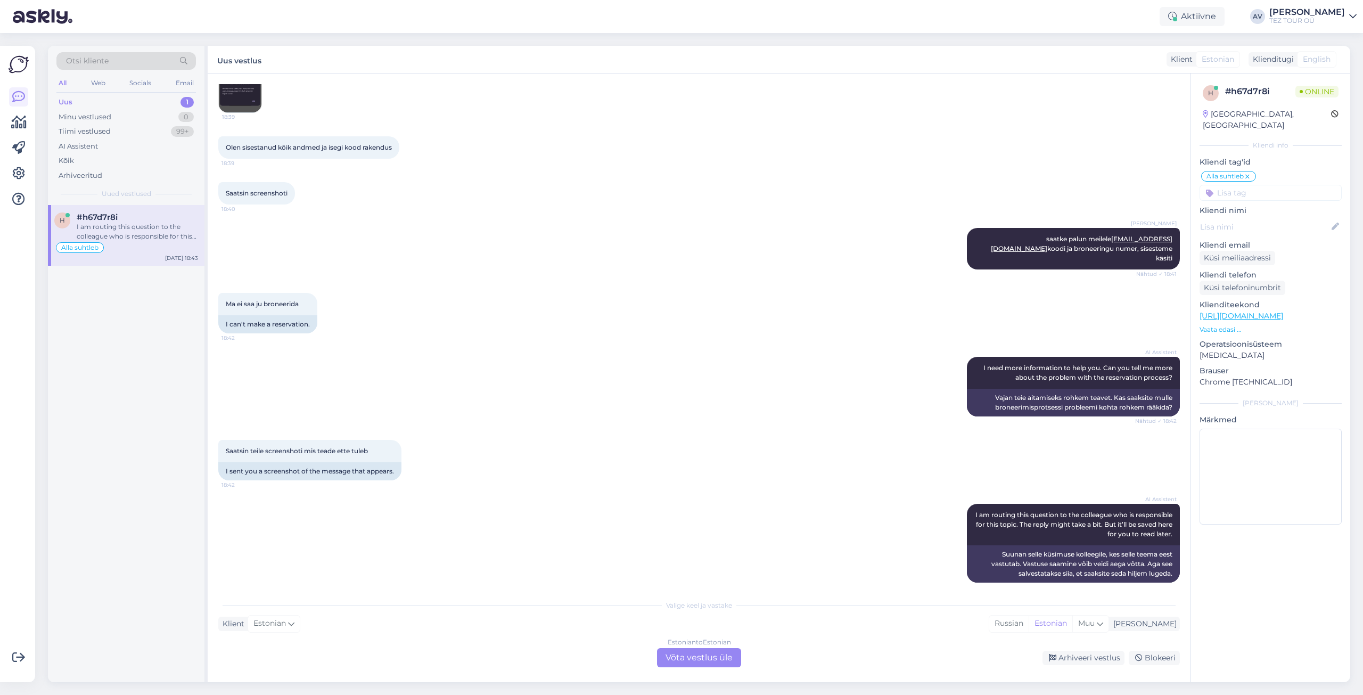
click at [727, 654] on div "Estonian to Estonian Võta vestlus üle" at bounding box center [699, 657] width 84 height 19
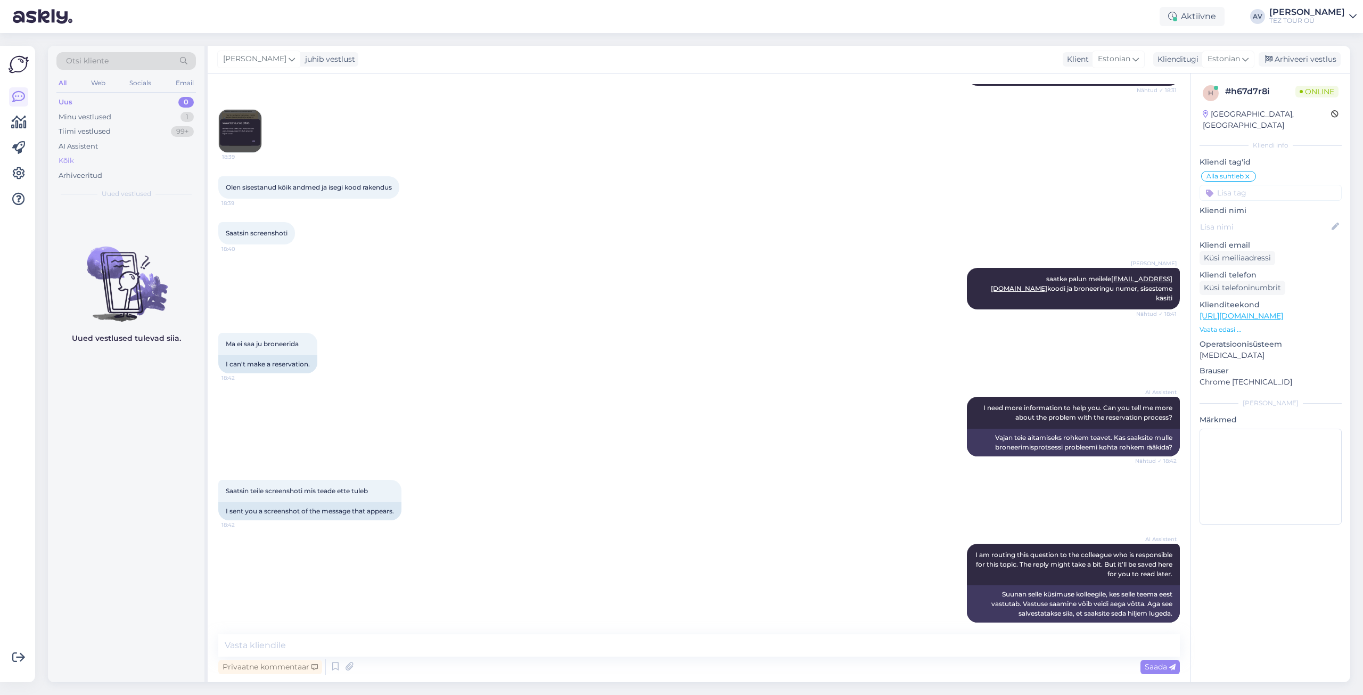
click at [82, 159] on div "Kõik" at bounding box center [125, 160] width 139 height 15
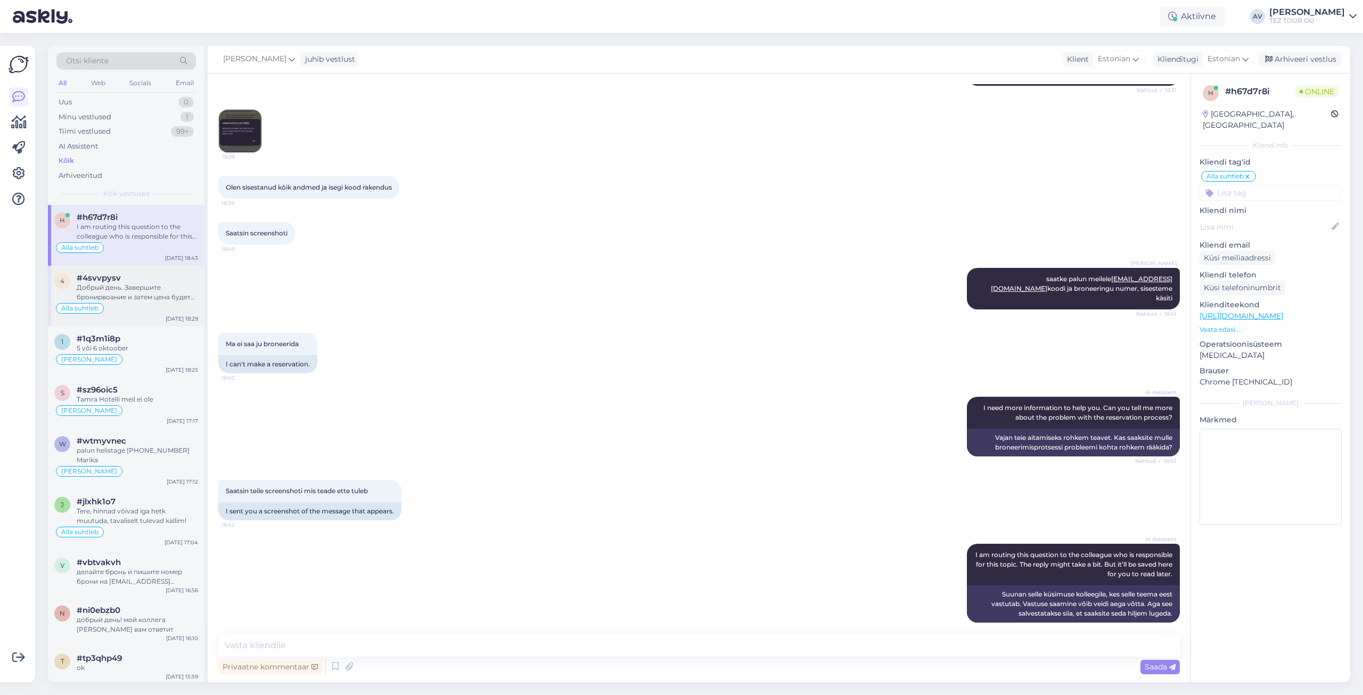
click at [115, 280] on span "#4svvpysv" at bounding box center [99, 278] width 44 height 10
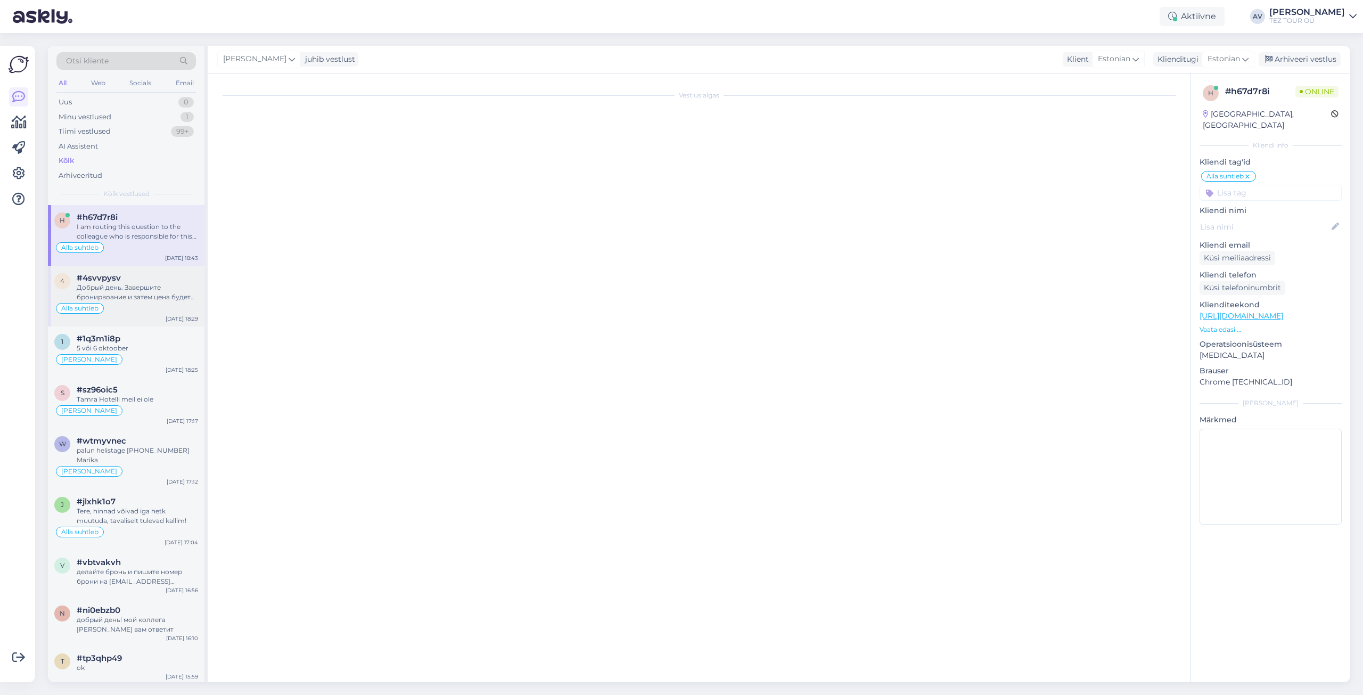
scroll to position [0, 0]
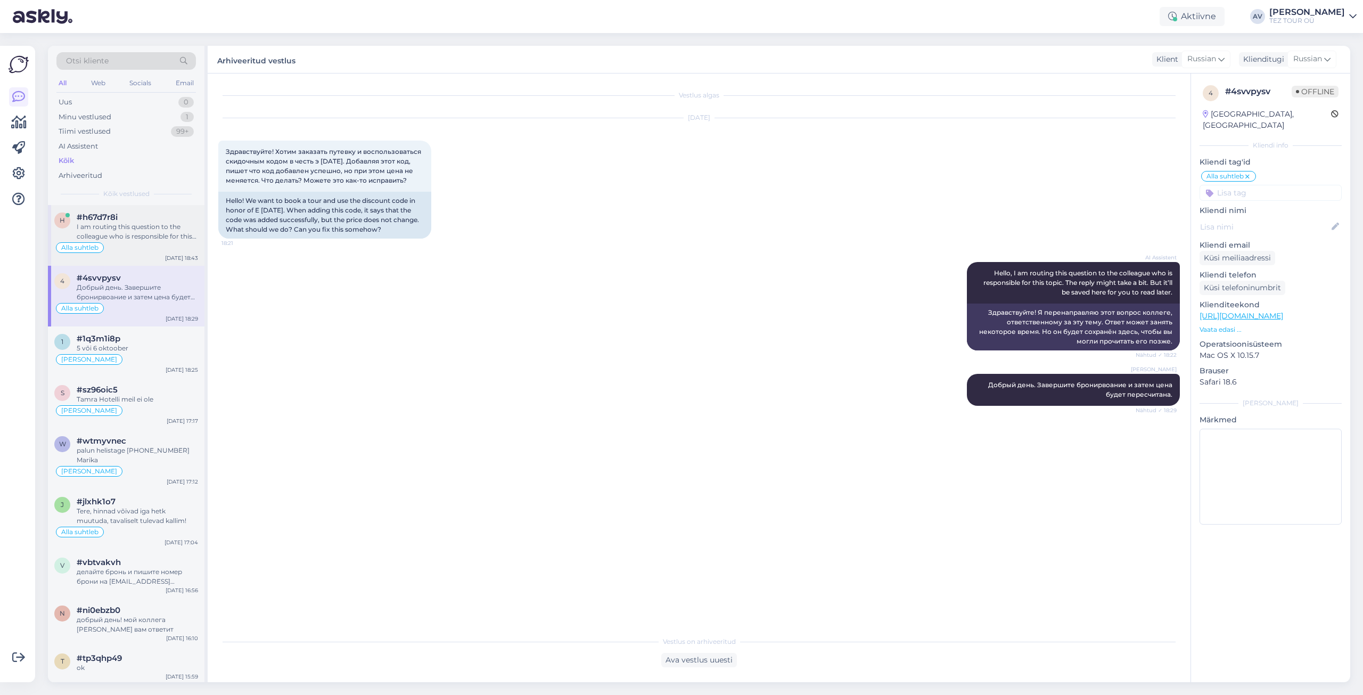
click at [111, 232] on div "I am routing this question to the colleague who is responsible for this topic. …" at bounding box center [137, 231] width 121 height 19
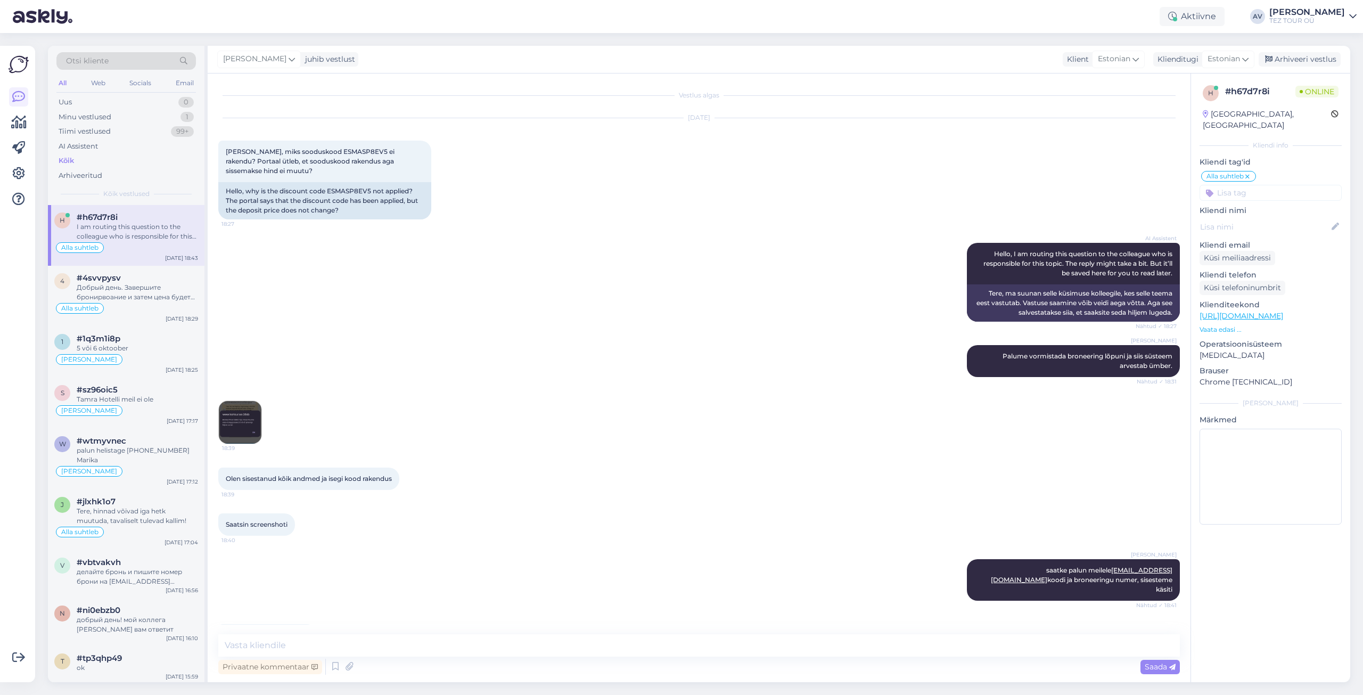
scroll to position [291, 0]
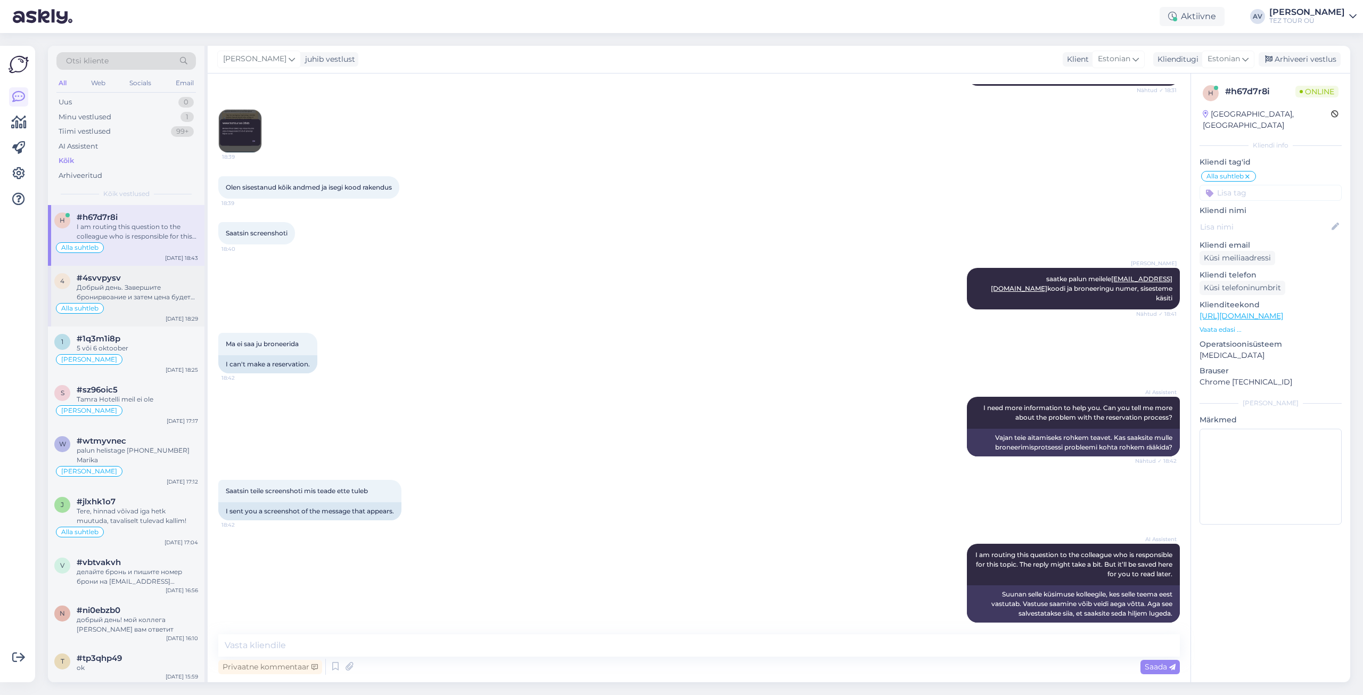
click at [111, 293] on div "Добрый день. Завершите бронирвоание и затем цена будет пересчитана." at bounding box center [137, 292] width 121 height 19
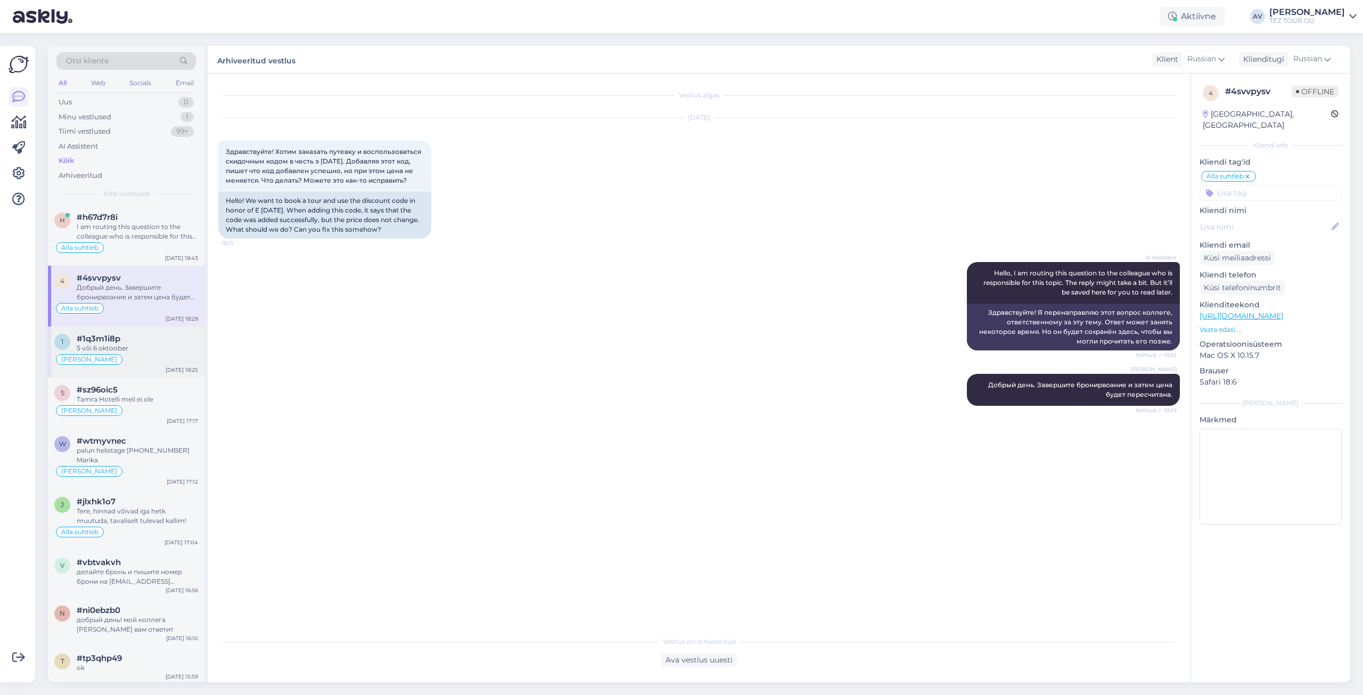
click at [125, 339] on div "#1q3m1i8p" at bounding box center [137, 339] width 121 height 10
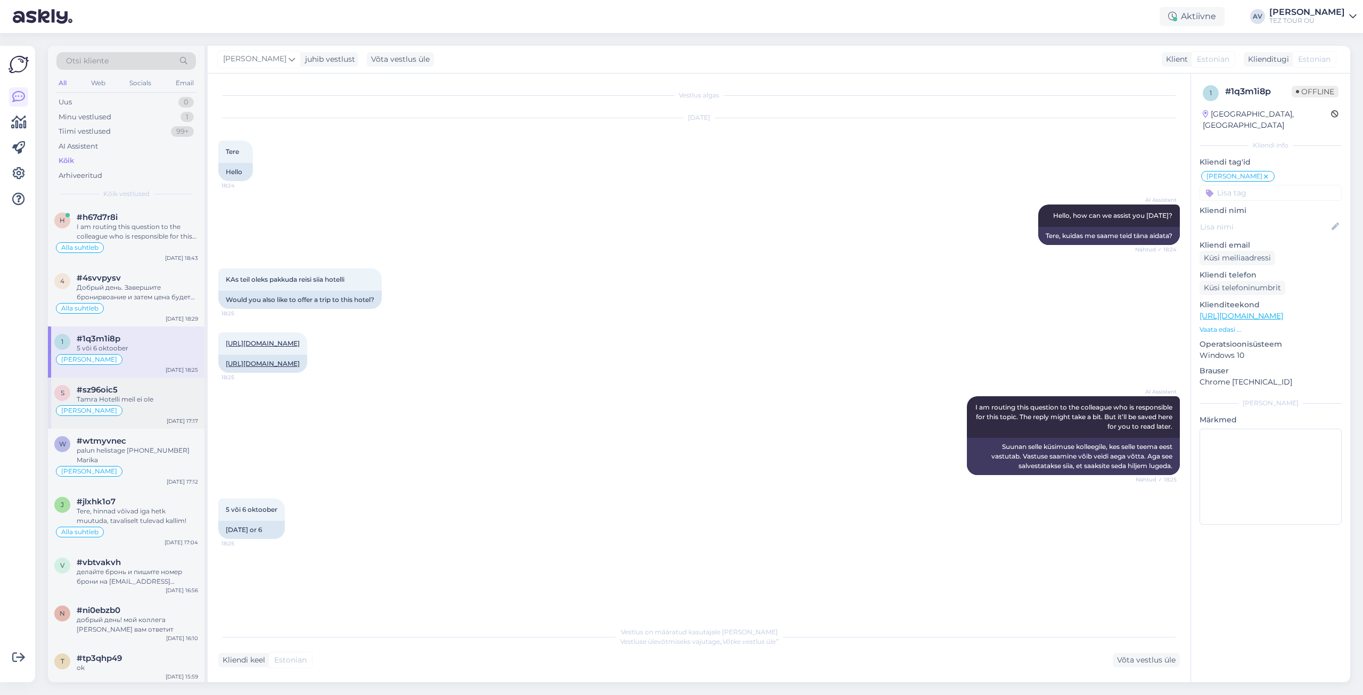
click at [144, 387] on div "#sz96oic5" at bounding box center [137, 390] width 121 height 10
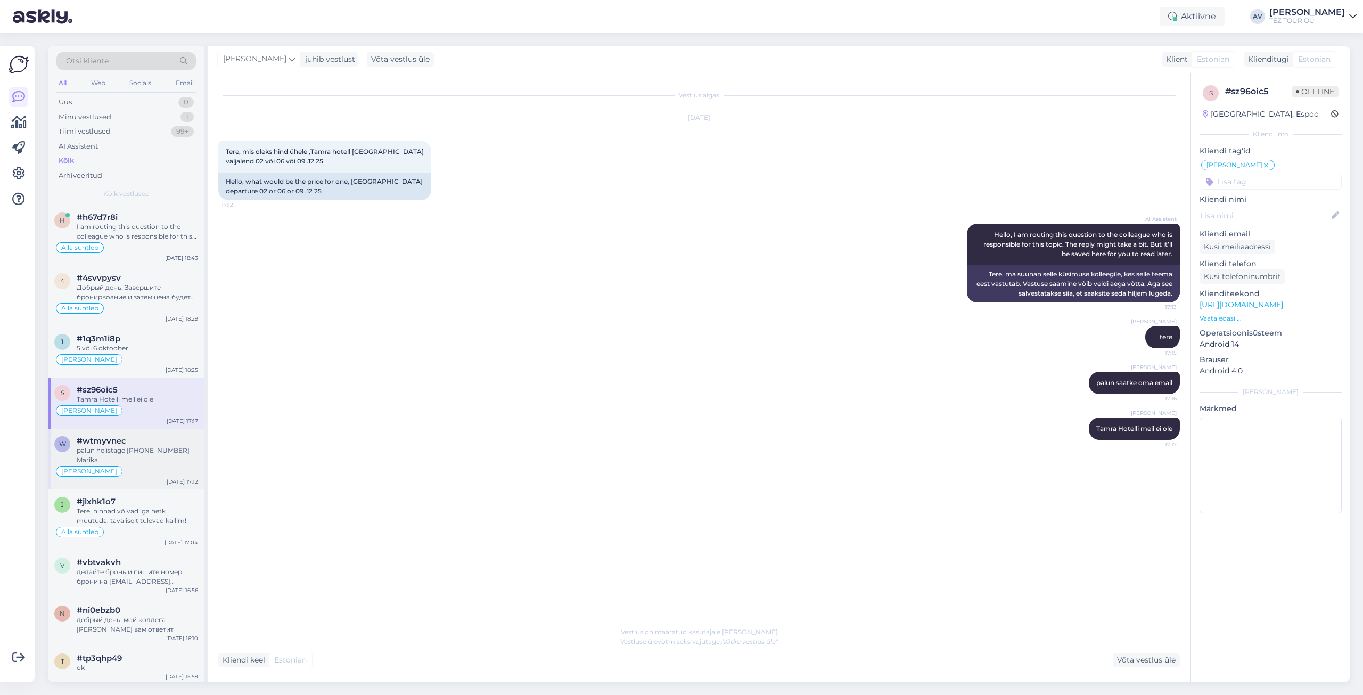
click at [153, 444] on div "#wtmyvnec" at bounding box center [137, 441] width 121 height 10
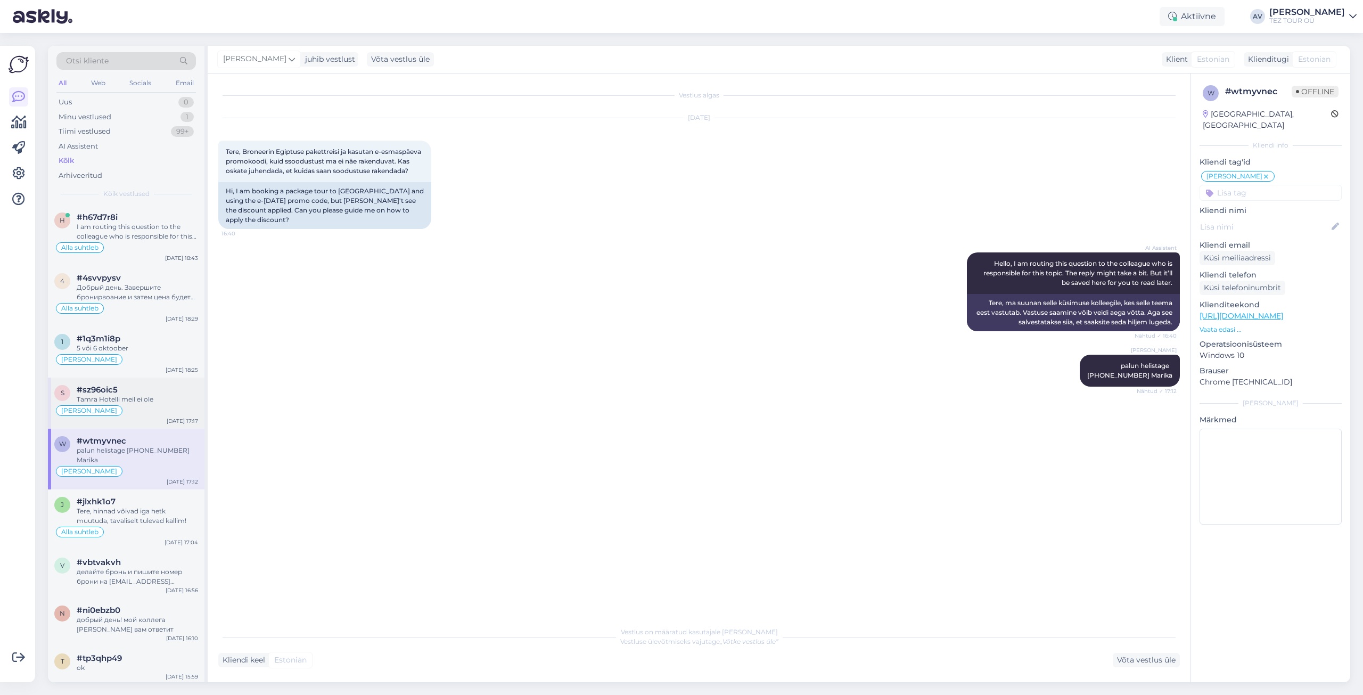
click at [145, 405] on div "[PERSON_NAME]" at bounding box center [126, 410] width 144 height 13
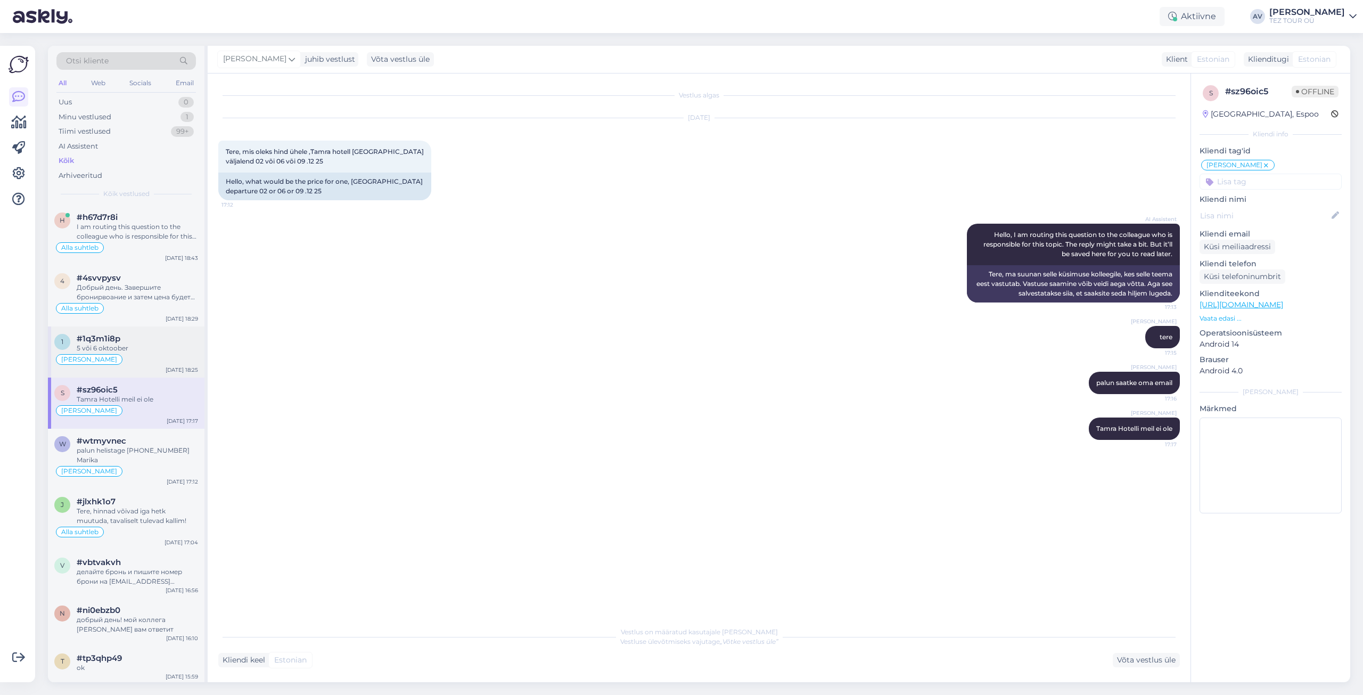
click at [141, 352] on div "5 või 6 oktoober" at bounding box center [137, 348] width 121 height 10
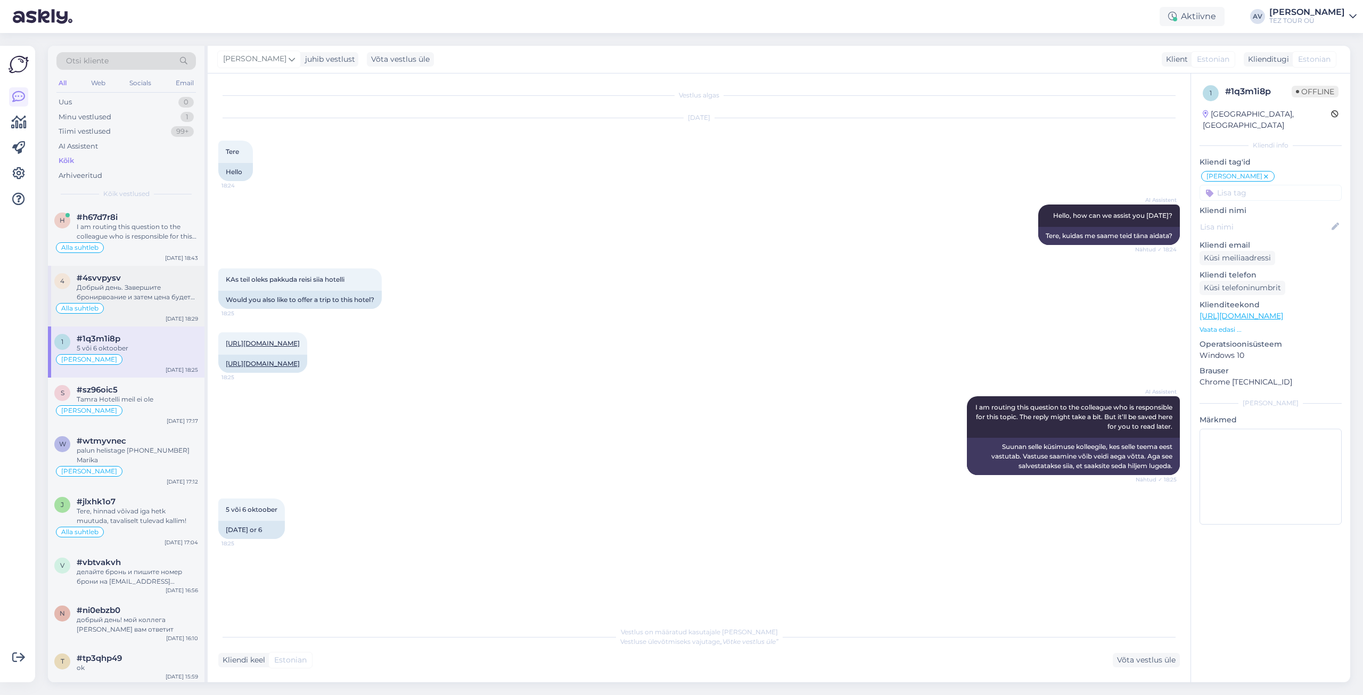
click at [122, 295] on div "Добрый день. Завершите бронирвоание и затем цена будет пересчитана." at bounding box center [137, 292] width 121 height 19
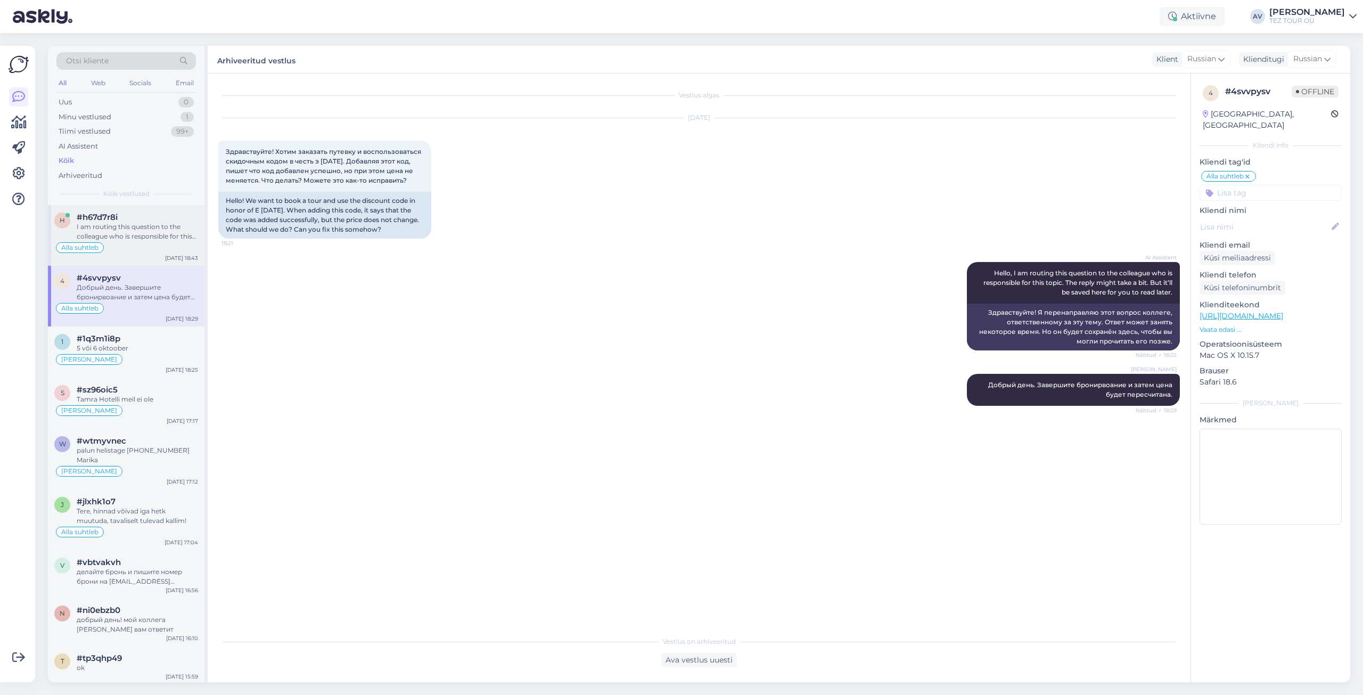
click at [129, 232] on div "I am routing this question to the colleague who is responsible for this topic. …" at bounding box center [137, 231] width 121 height 19
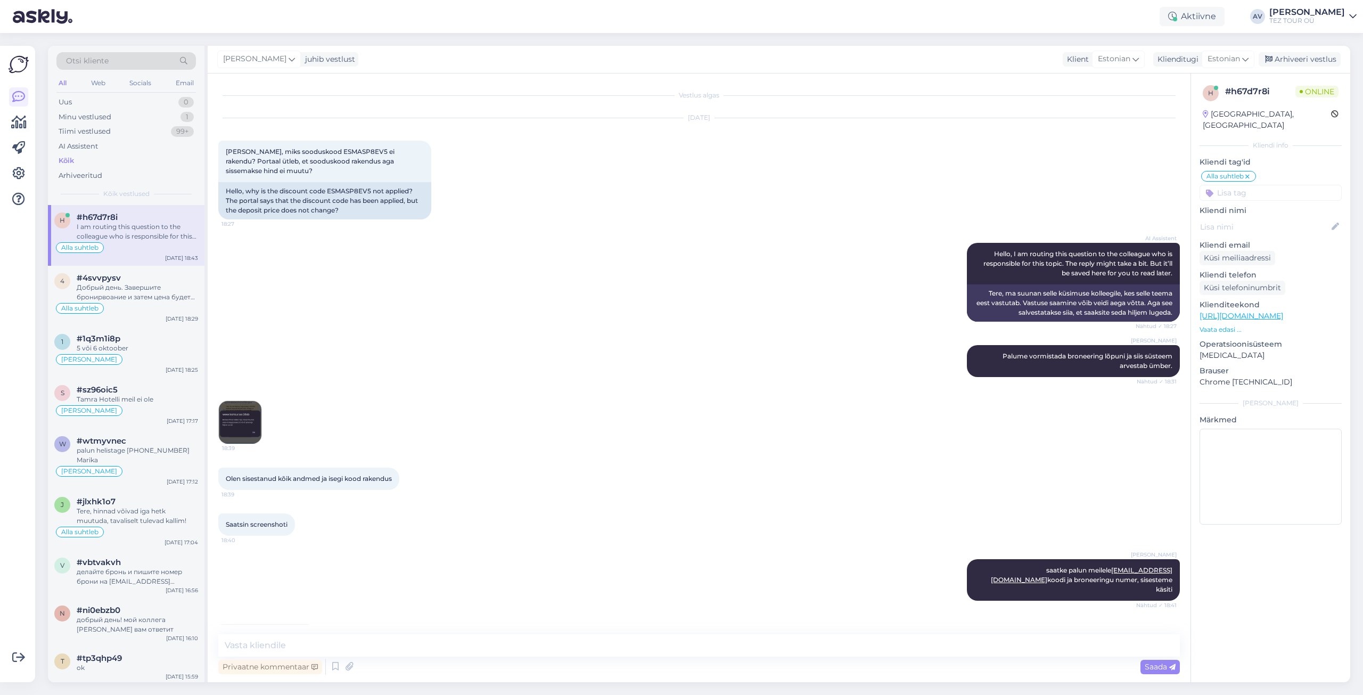
scroll to position [291, 0]
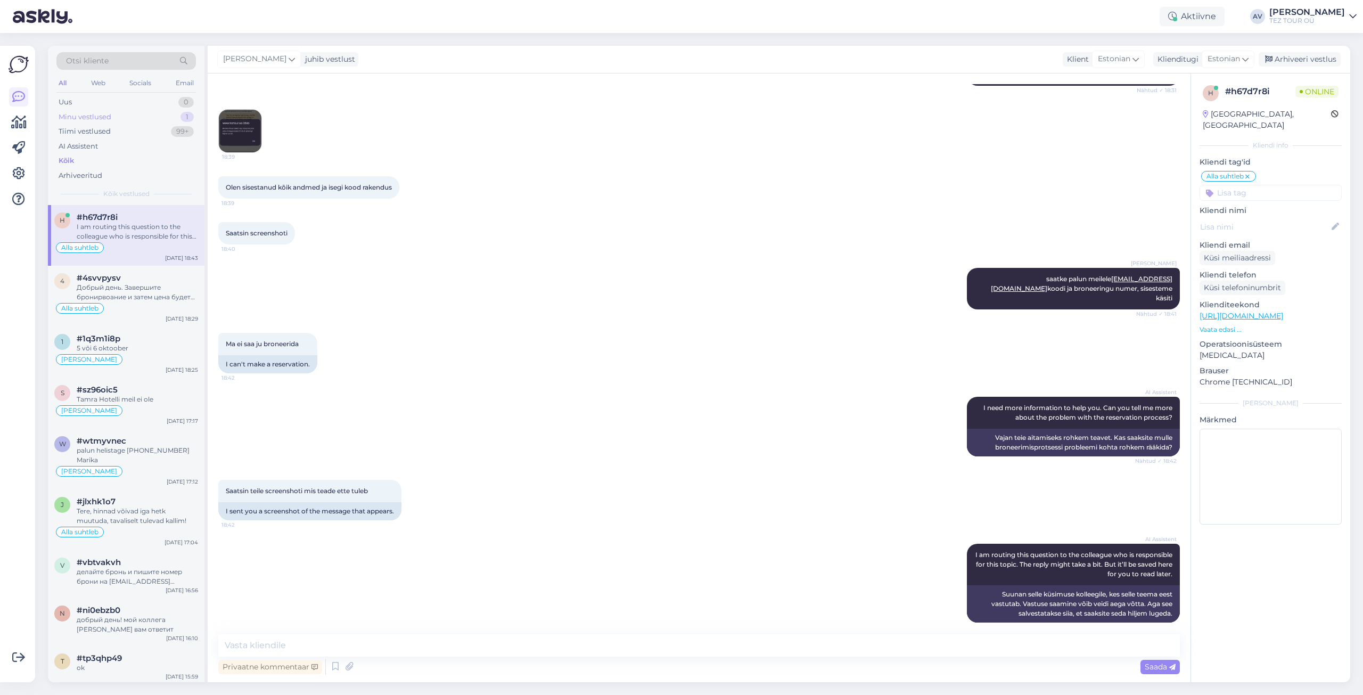
click at [96, 117] on div "Minu vestlused" at bounding box center [85, 117] width 53 height 11
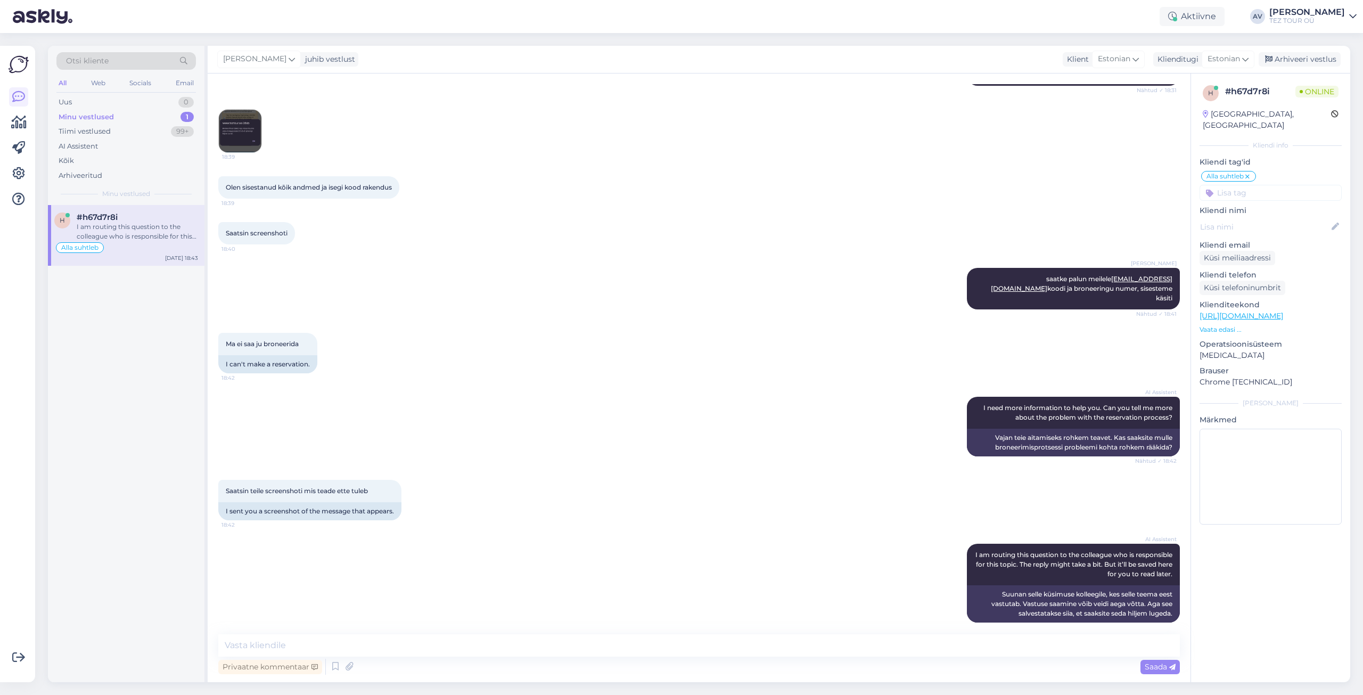
click at [121, 229] on div "I am routing this question to the colleague who is responsible for this topic. …" at bounding box center [137, 231] width 121 height 19
drag, startPoint x: 968, startPoint y: 277, endPoint x: 1169, endPoint y: 290, distance: 201.1
click at [1169, 290] on div "[PERSON_NAME] saatke palun meilele [EMAIL_ADDRESS][DOMAIN_NAME] koodi ja bronee…" at bounding box center [1073, 289] width 213 height 42
copy span "saatke palun meilele [EMAIL_ADDRESS][DOMAIN_NAME] koodi ja broneeringu numer, s…"
click at [1241, 185] on input at bounding box center [1271, 193] width 142 height 16
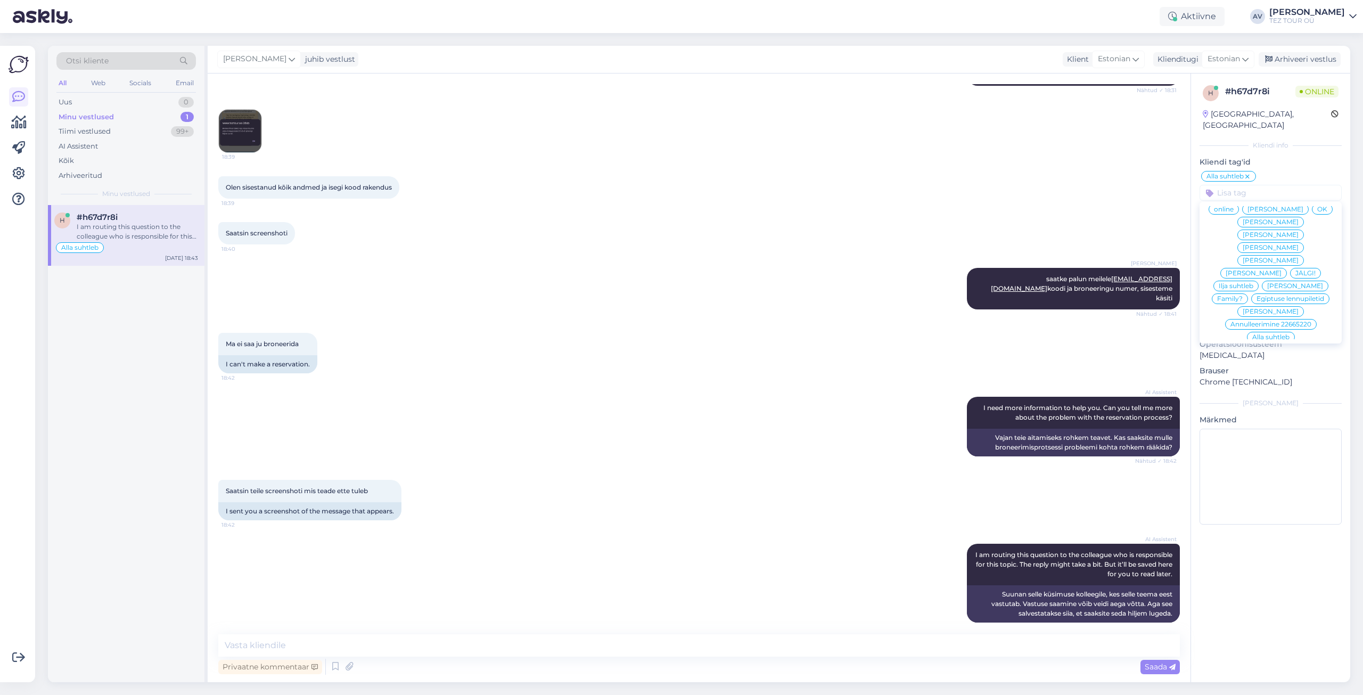
click at [1288, 257] on span "[PERSON_NAME]" at bounding box center [1271, 260] width 56 height 6
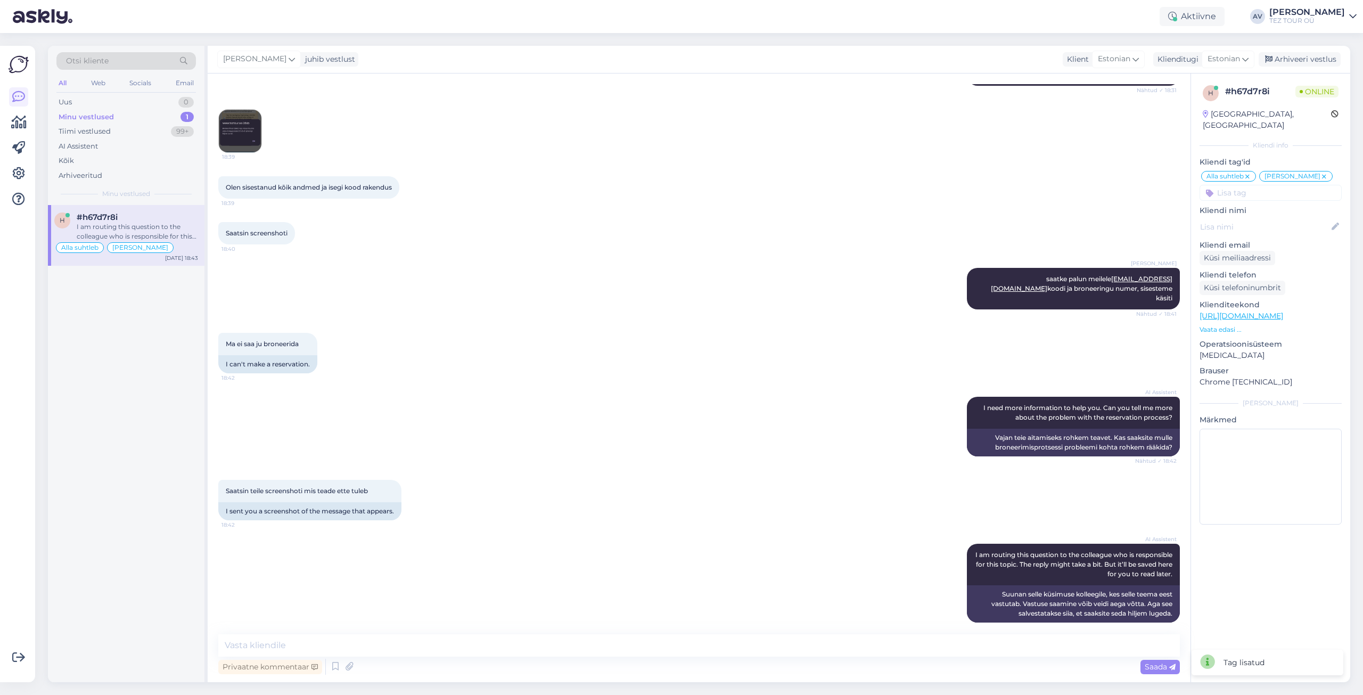
click at [1248, 173] on icon at bounding box center [1247, 177] width 6 height 9
click at [289, 55] on icon at bounding box center [292, 59] width 6 height 12
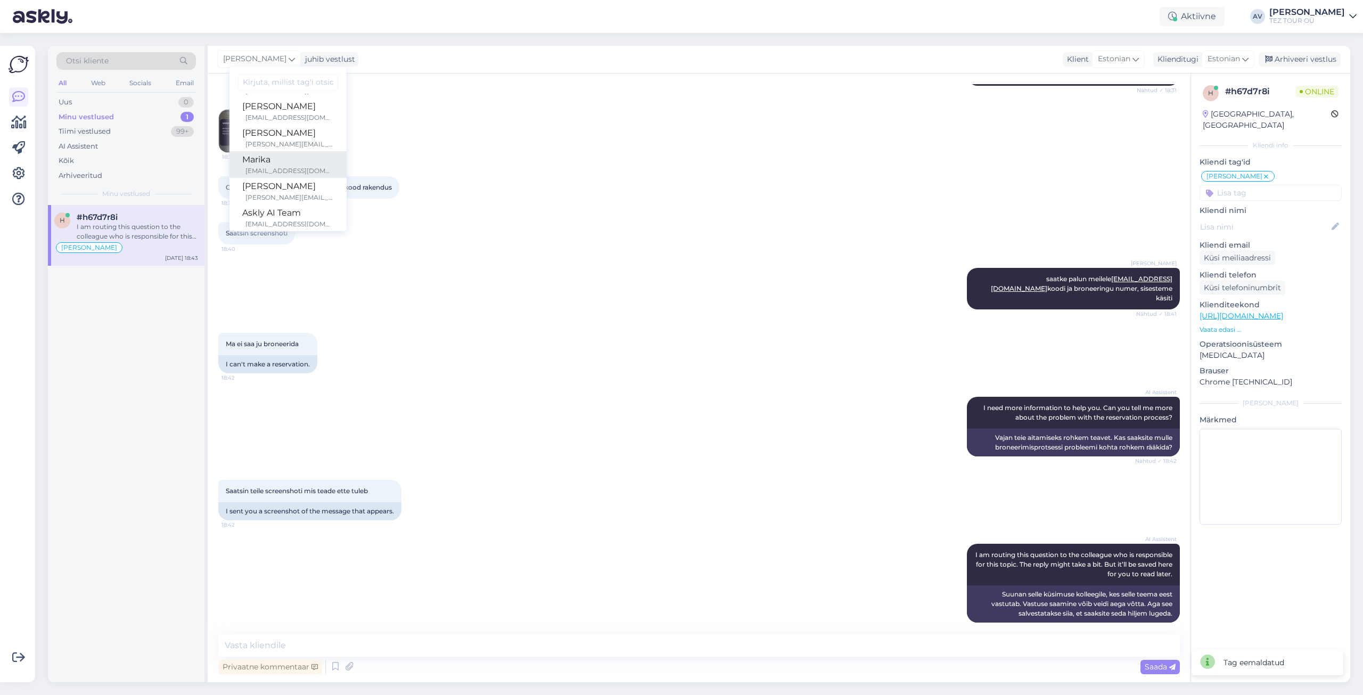
click at [282, 163] on div "Marika" at bounding box center [288, 159] width 92 height 13
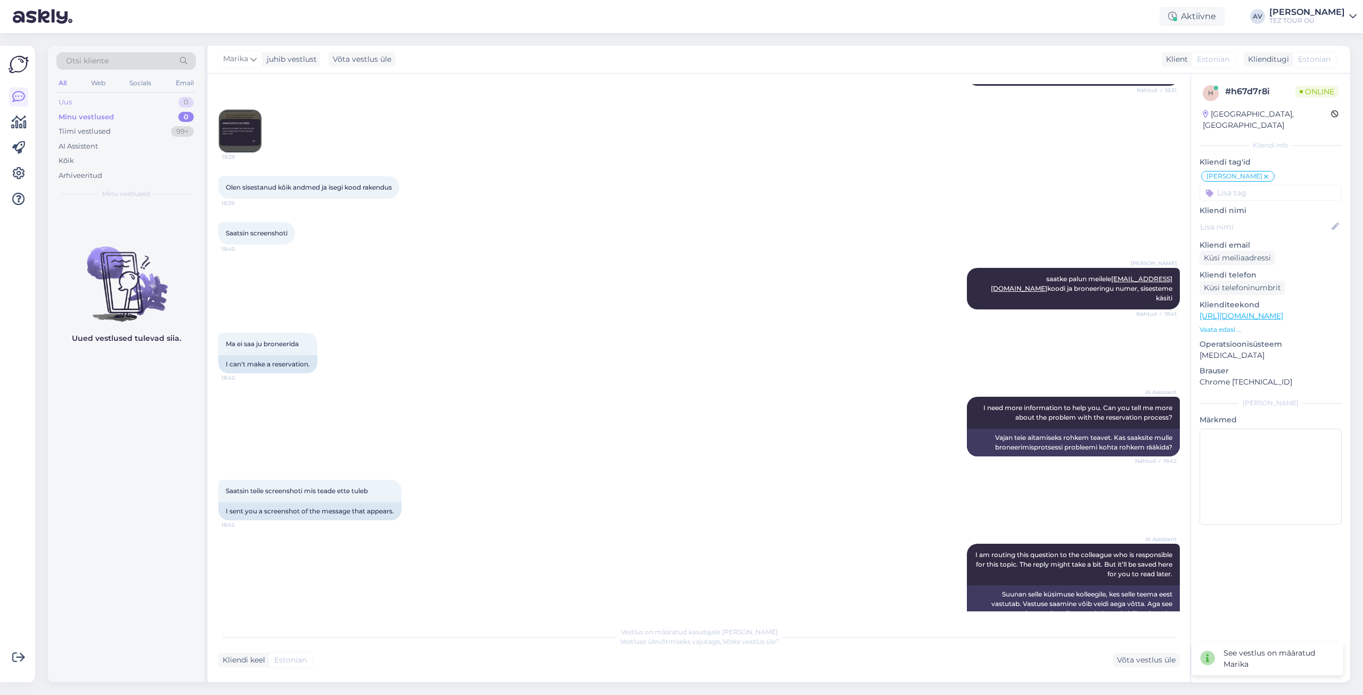
click at [78, 97] on div "Uus 0" at bounding box center [125, 102] width 139 height 15
click at [95, 158] on div "Kõik" at bounding box center [125, 160] width 139 height 15
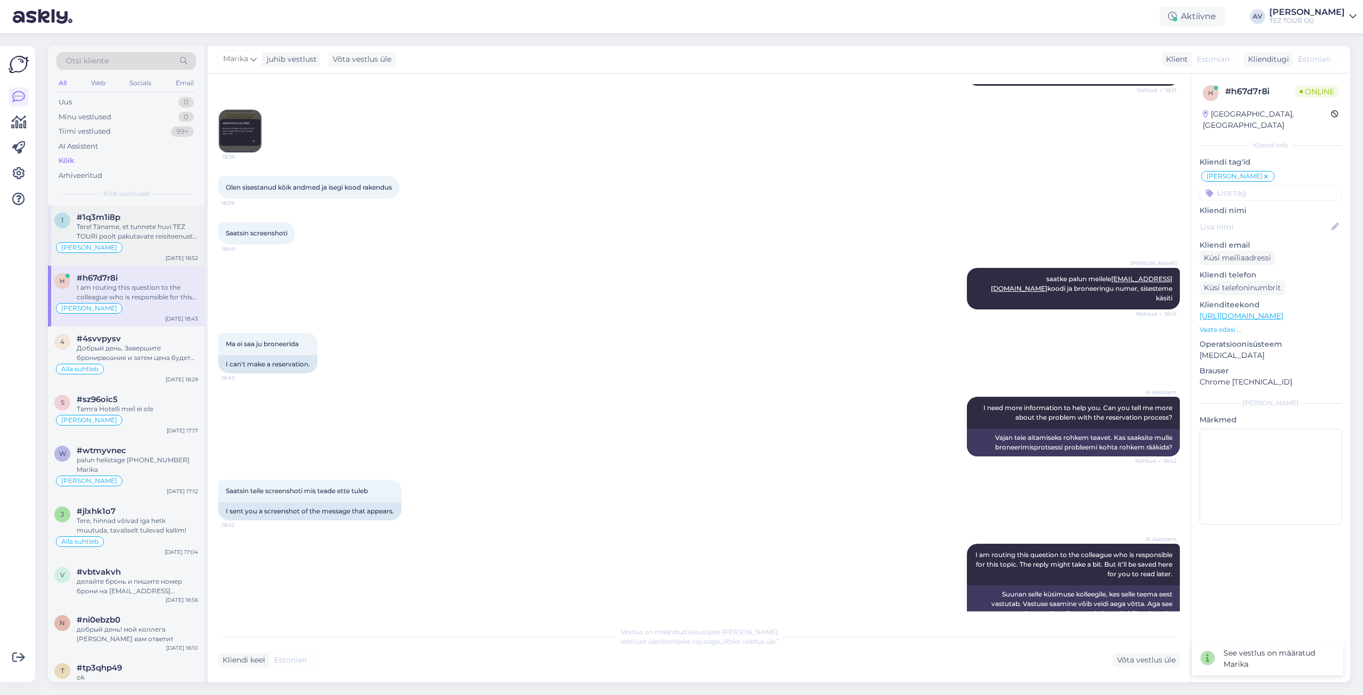
click at [141, 221] on div "#1q3m1i8p" at bounding box center [137, 217] width 121 height 10
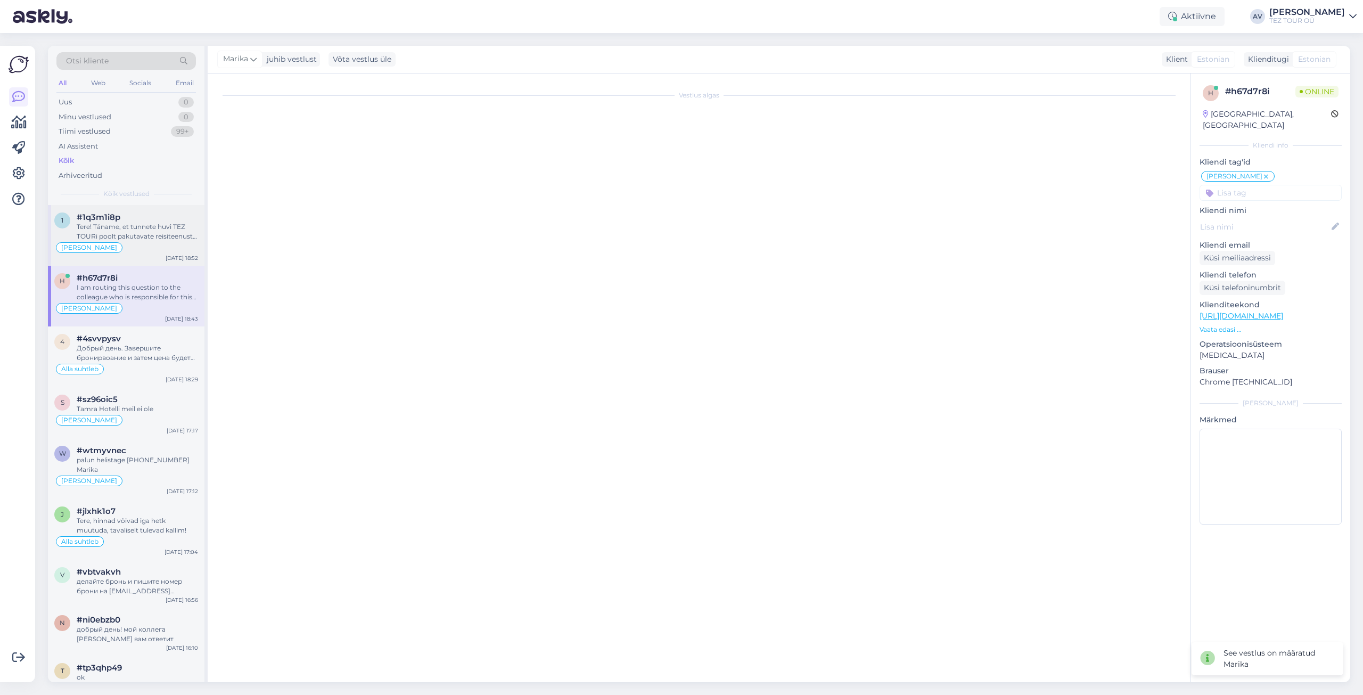
scroll to position [14, 0]
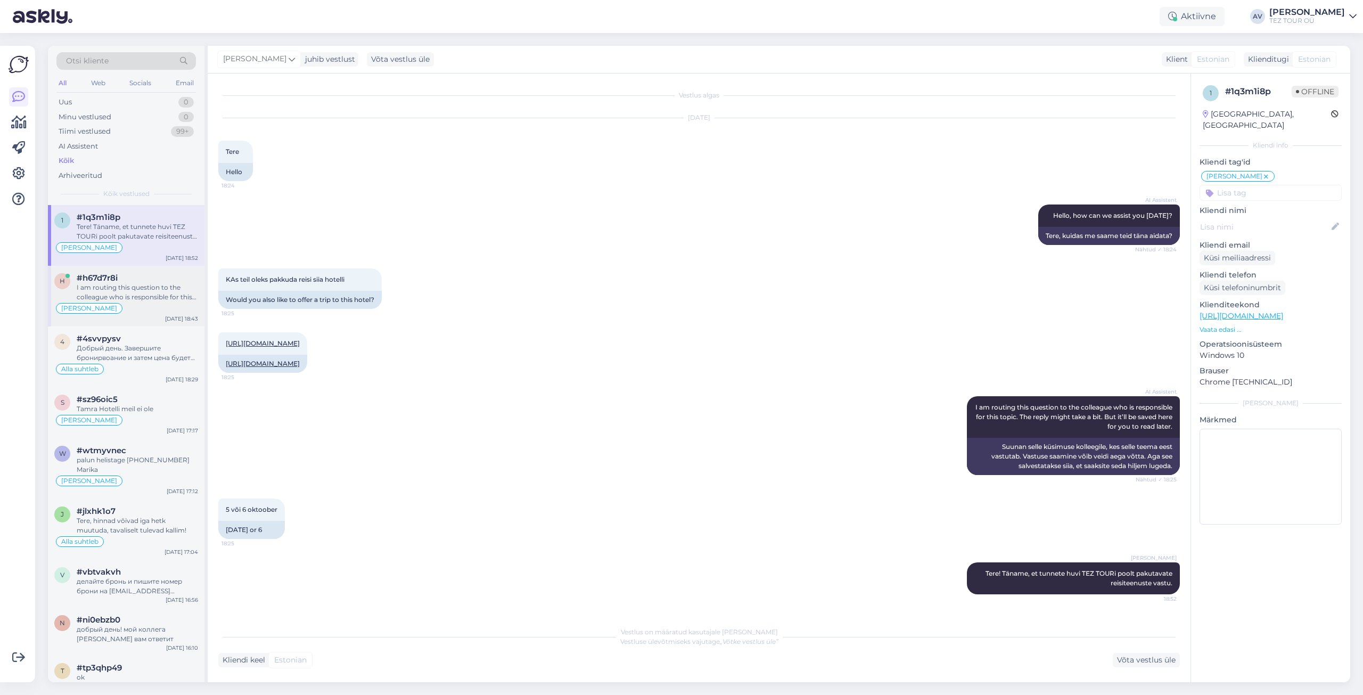
click at [149, 285] on div "I am routing this question to the colleague who is responsible for this topic. …" at bounding box center [137, 292] width 121 height 19
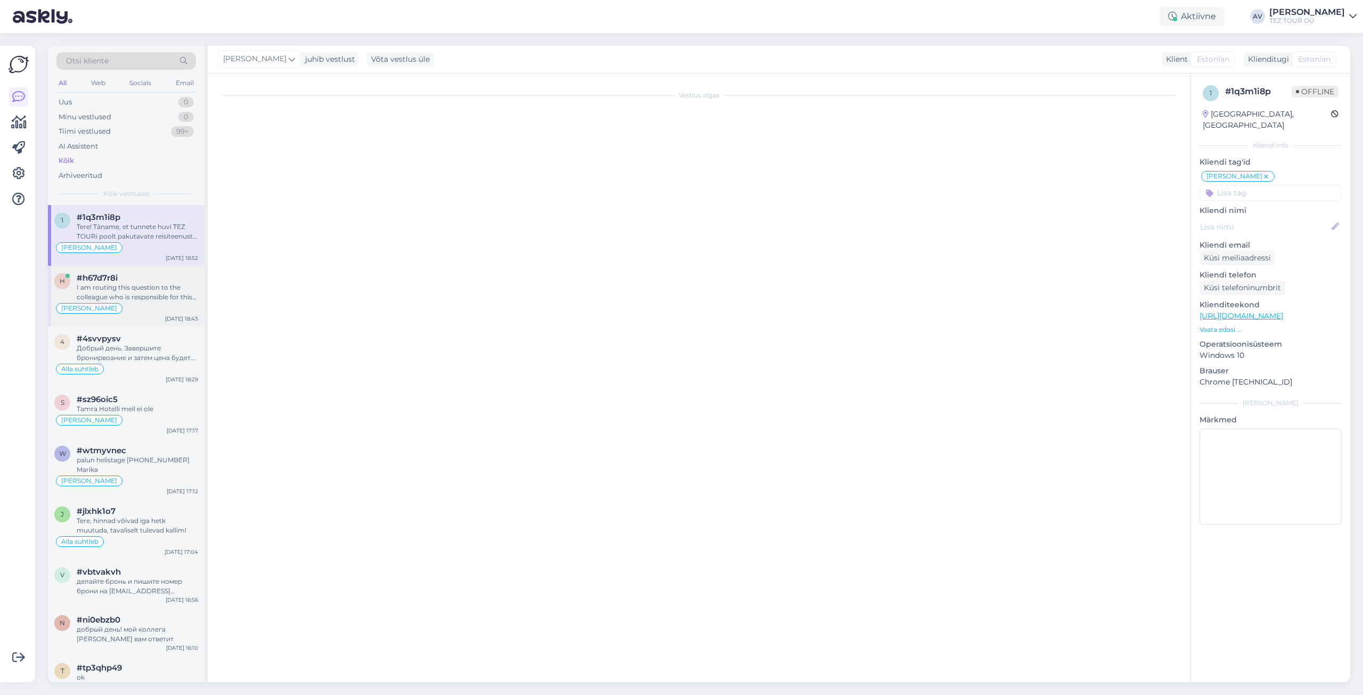
scroll to position [305, 0]
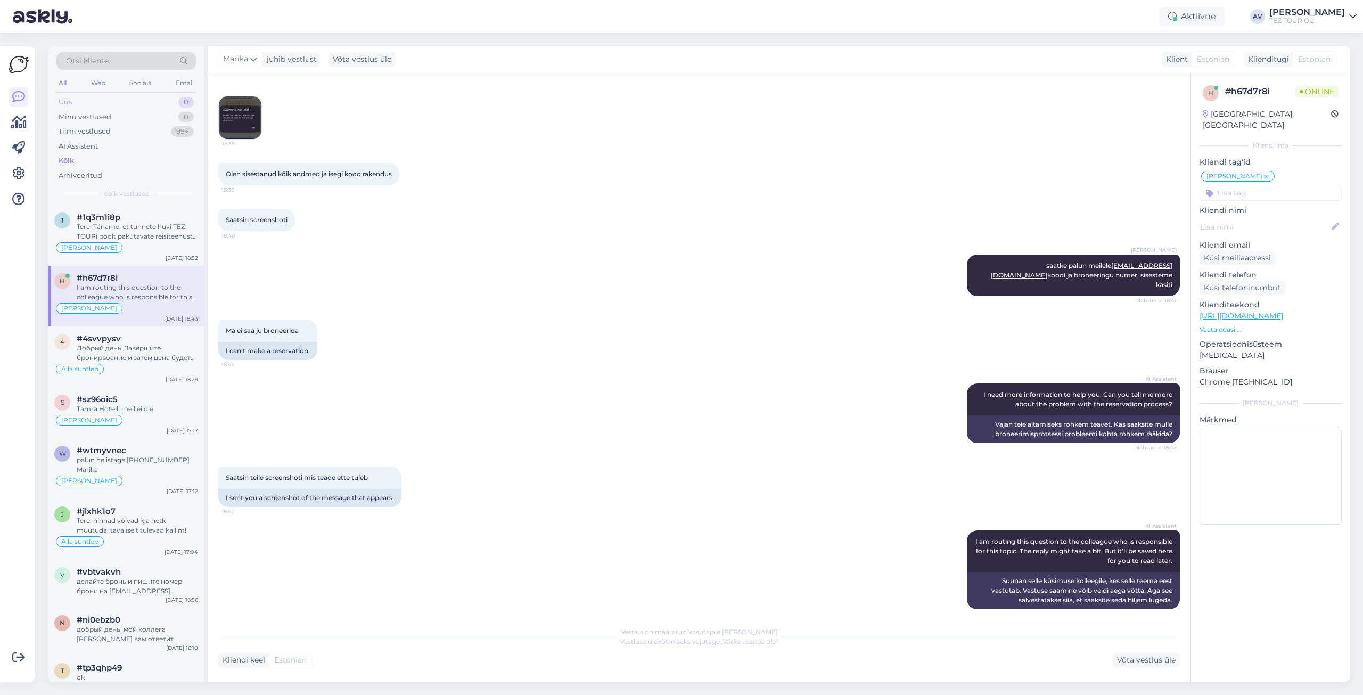
click at [100, 103] on div "Uus 0" at bounding box center [125, 102] width 139 height 15
